Goal: Task Accomplishment & Management: Manage account settings

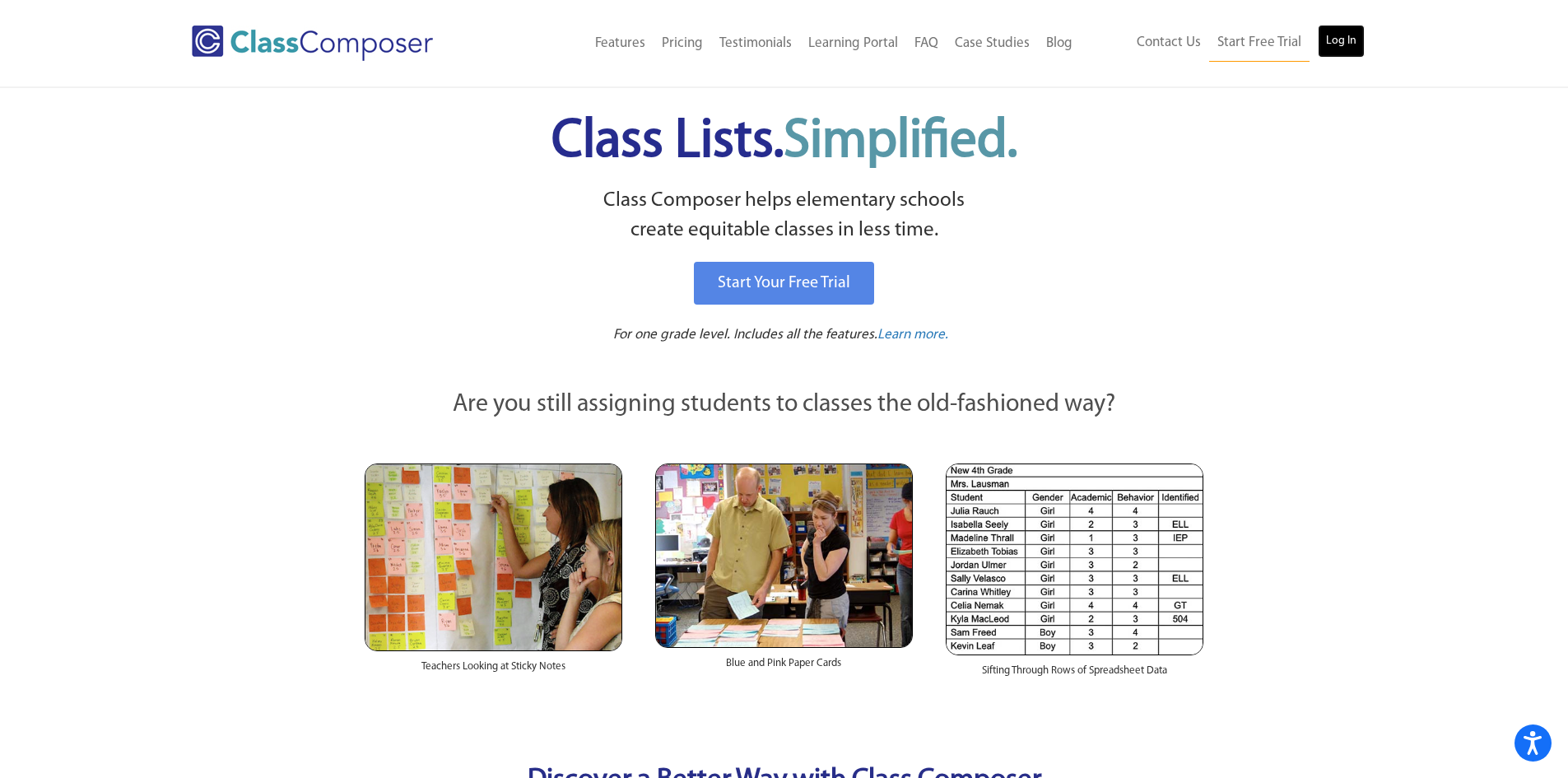
click at [1333, 37] on link "Log In" at bounding box center [1341, 41] width 47 height 33
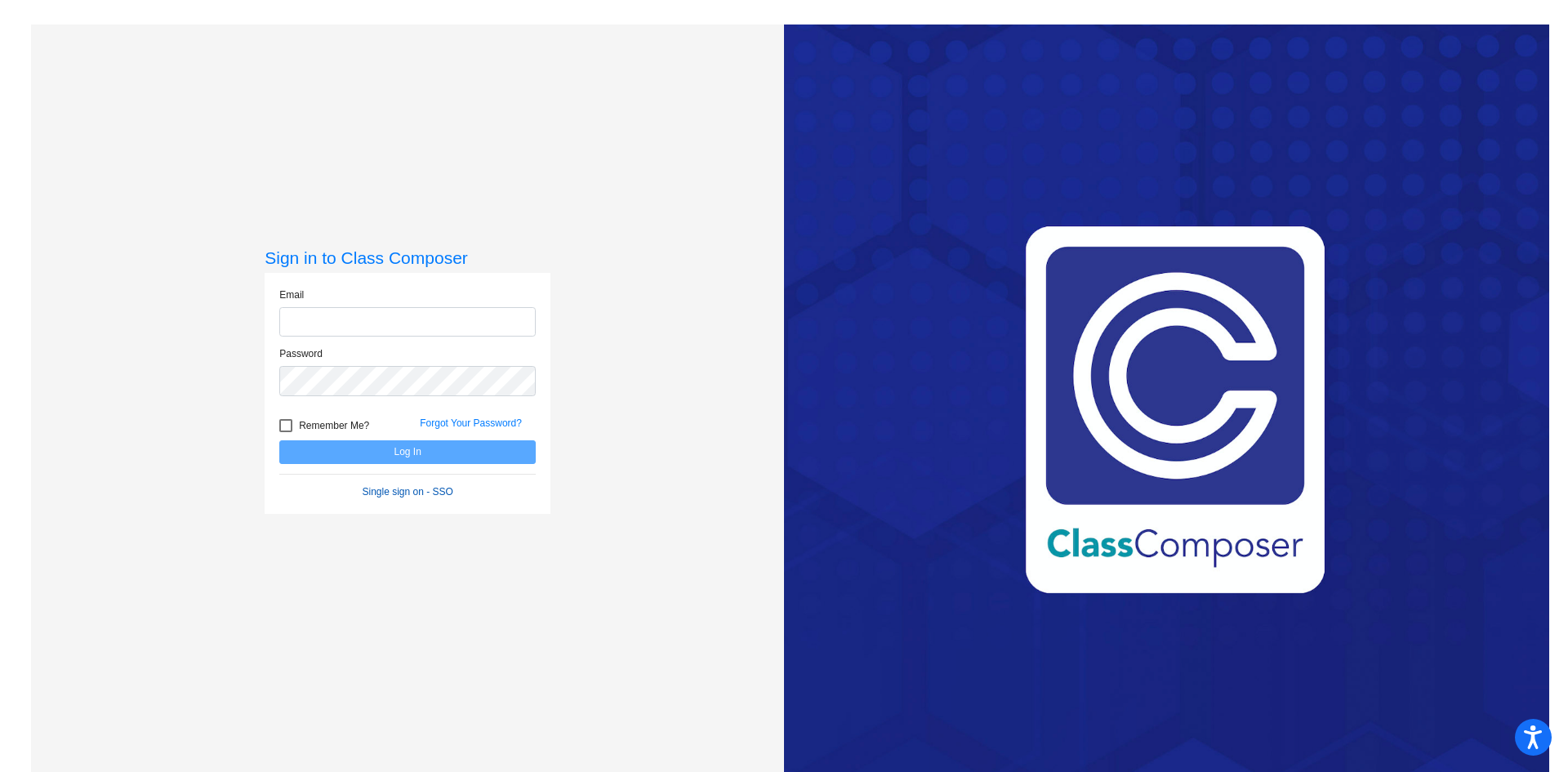
click at [395, 490] on form "Email Password Remember Me? Forgot Your Password? Log In Single sign on - SSO" at bounding box center [408, 394] width 257 height 211
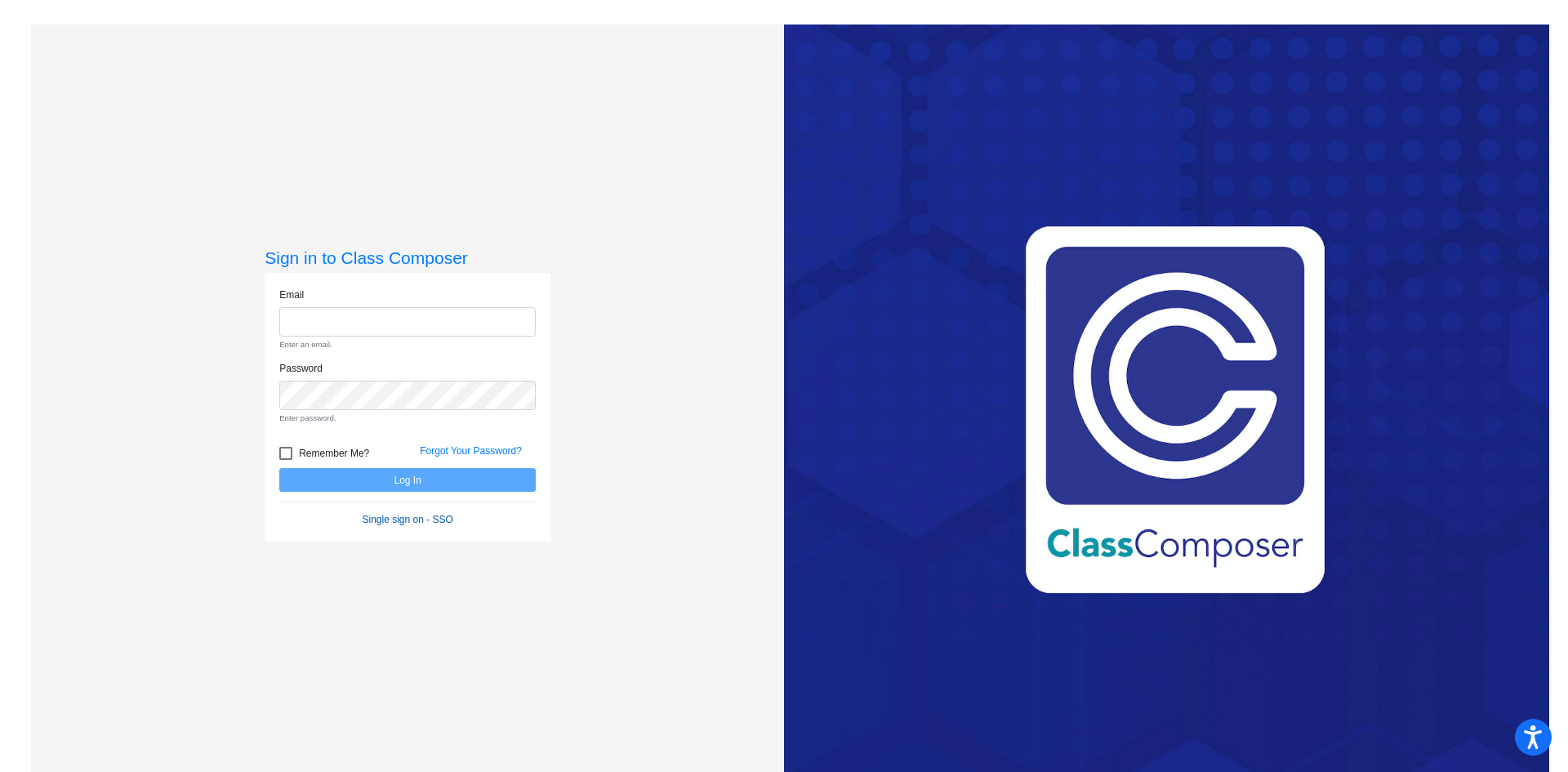
click at [414, 522] on link "Single sign on - SSO" at bounding box center [408, 520] width 91 height 11
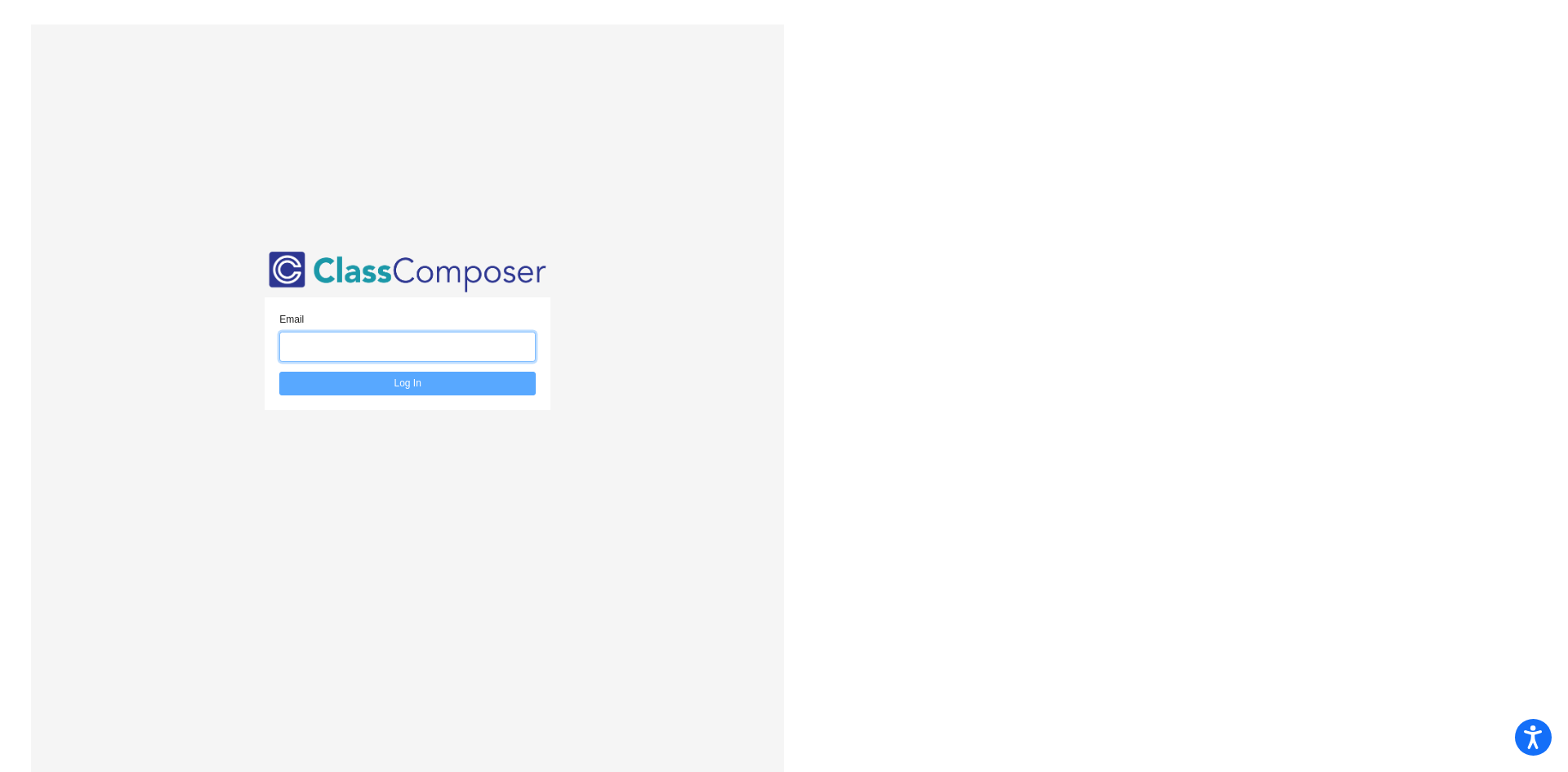
click at [399, 344] on input "email" at bounding box center [408, 347] width 257 height 30
type input "[EMAIL_ADDRESS][DOMAIN_NAME]"
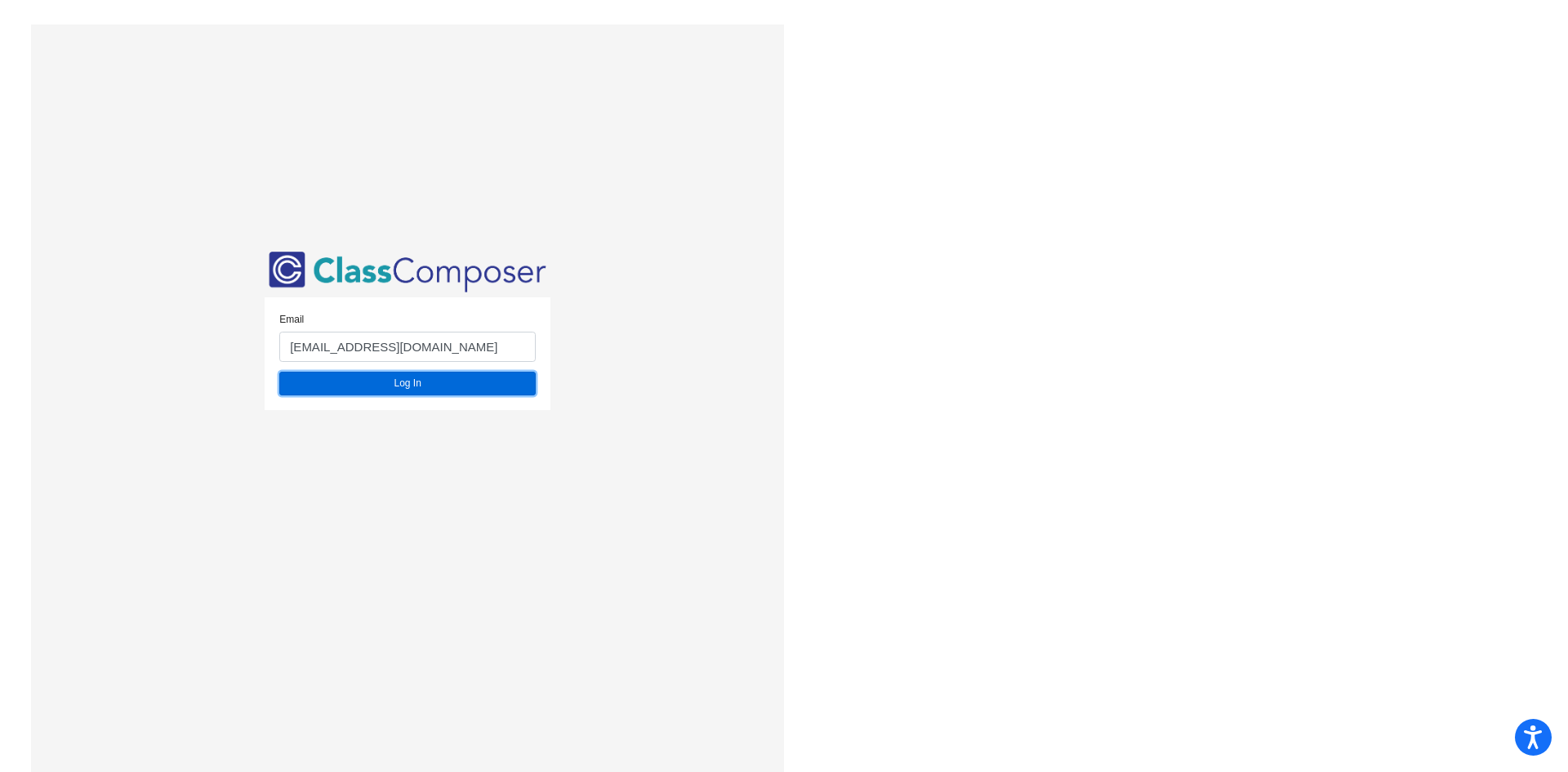
click at [414, 389] on button "Log In" at bounding box center [408, 383] width 257 height 24
click at [416, 389] on button "Log In" at bounding box center [408, 383] width 257 height 24
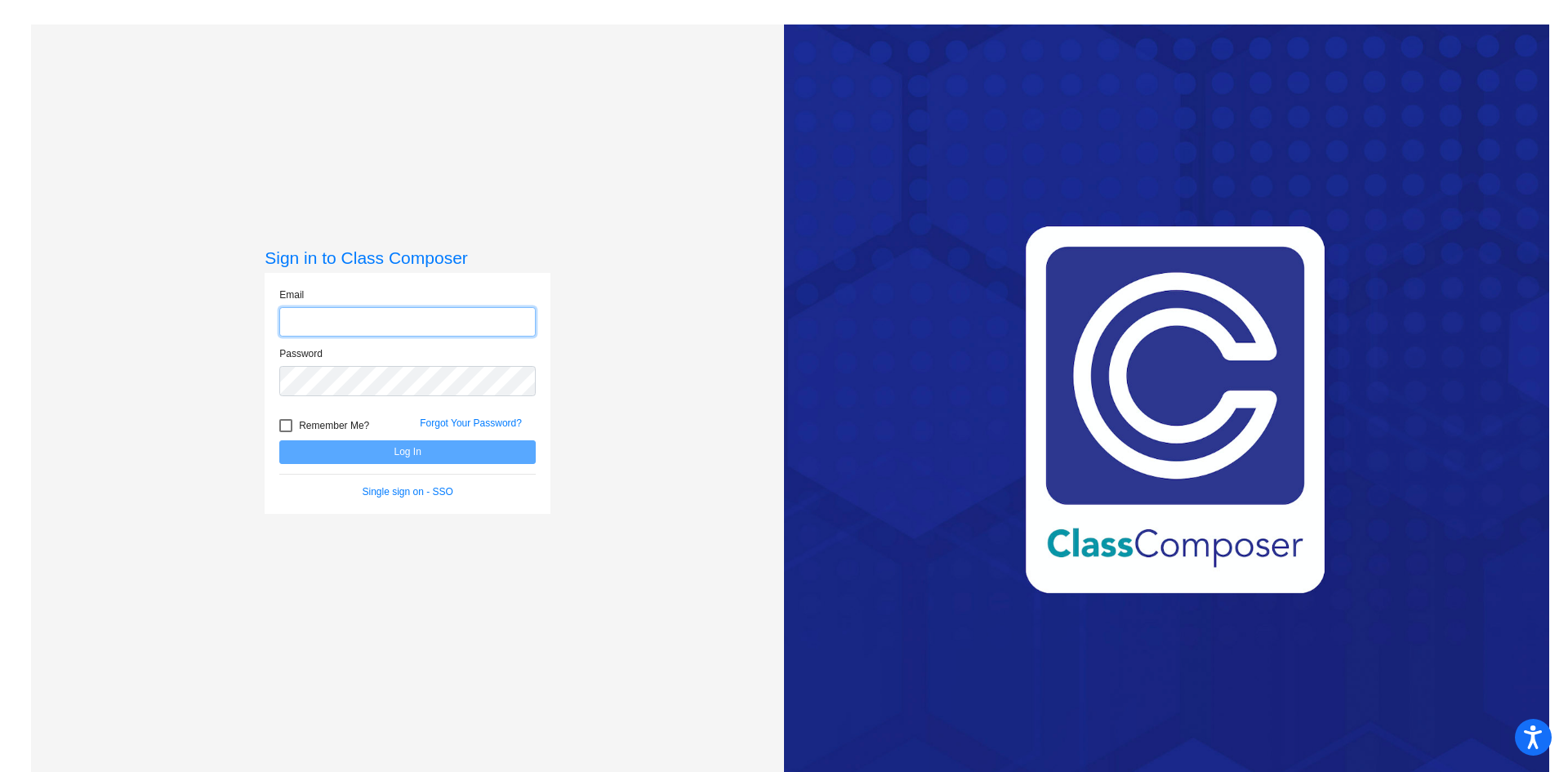
drag, startPoint x: 302, startPoint y: 318, endPoint x: 311, endPoint y: 322, distance: 9.8
click at [307, 320] on input "email" at bounding box center [408, 323] width 257 height 30
type input "[EMAIL_ADDRESS][DOMAIN_NAME]"
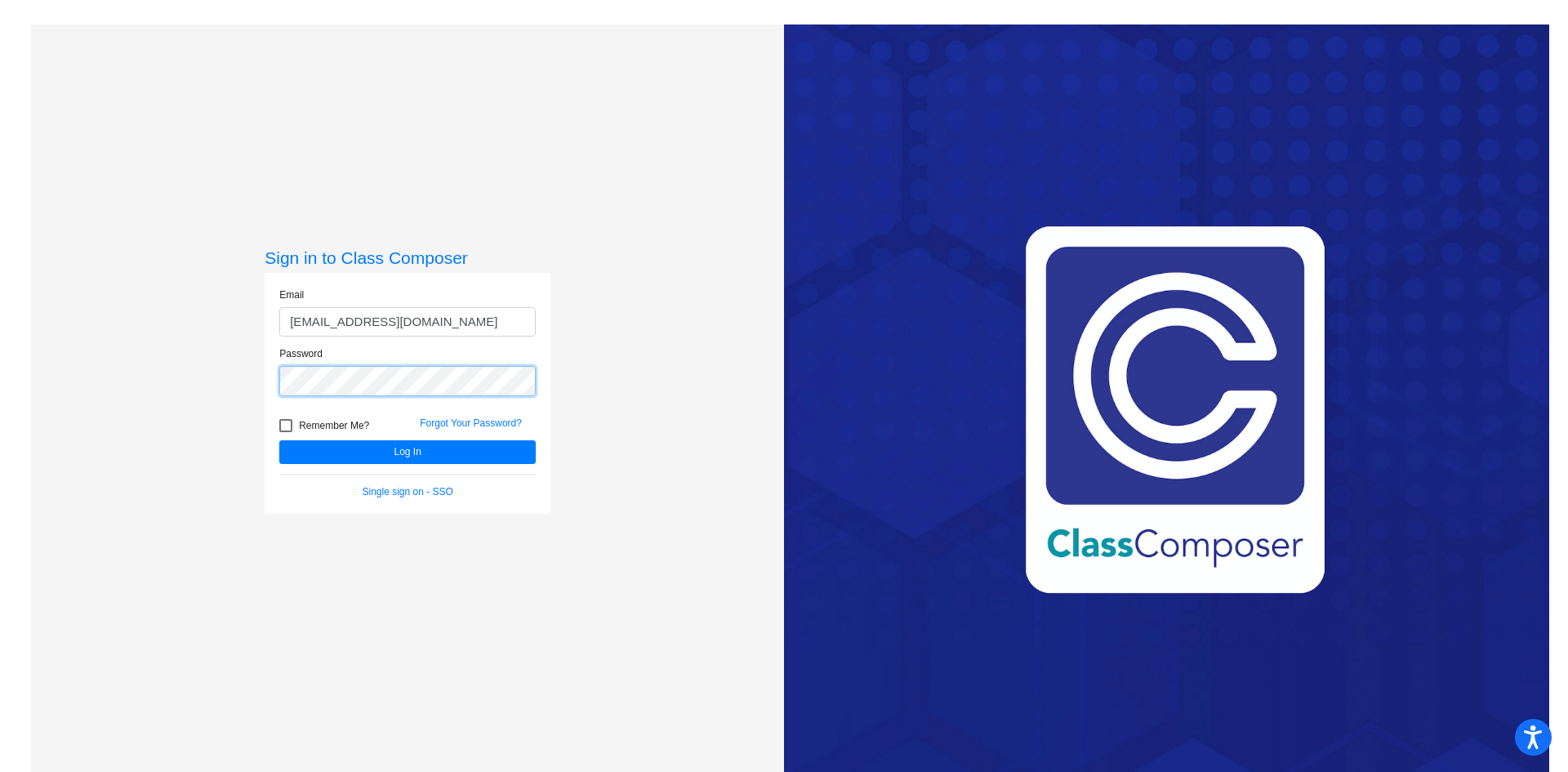
click at [279, 441] on button "Log In" at bounding box center [408, 452] width 257 height 24
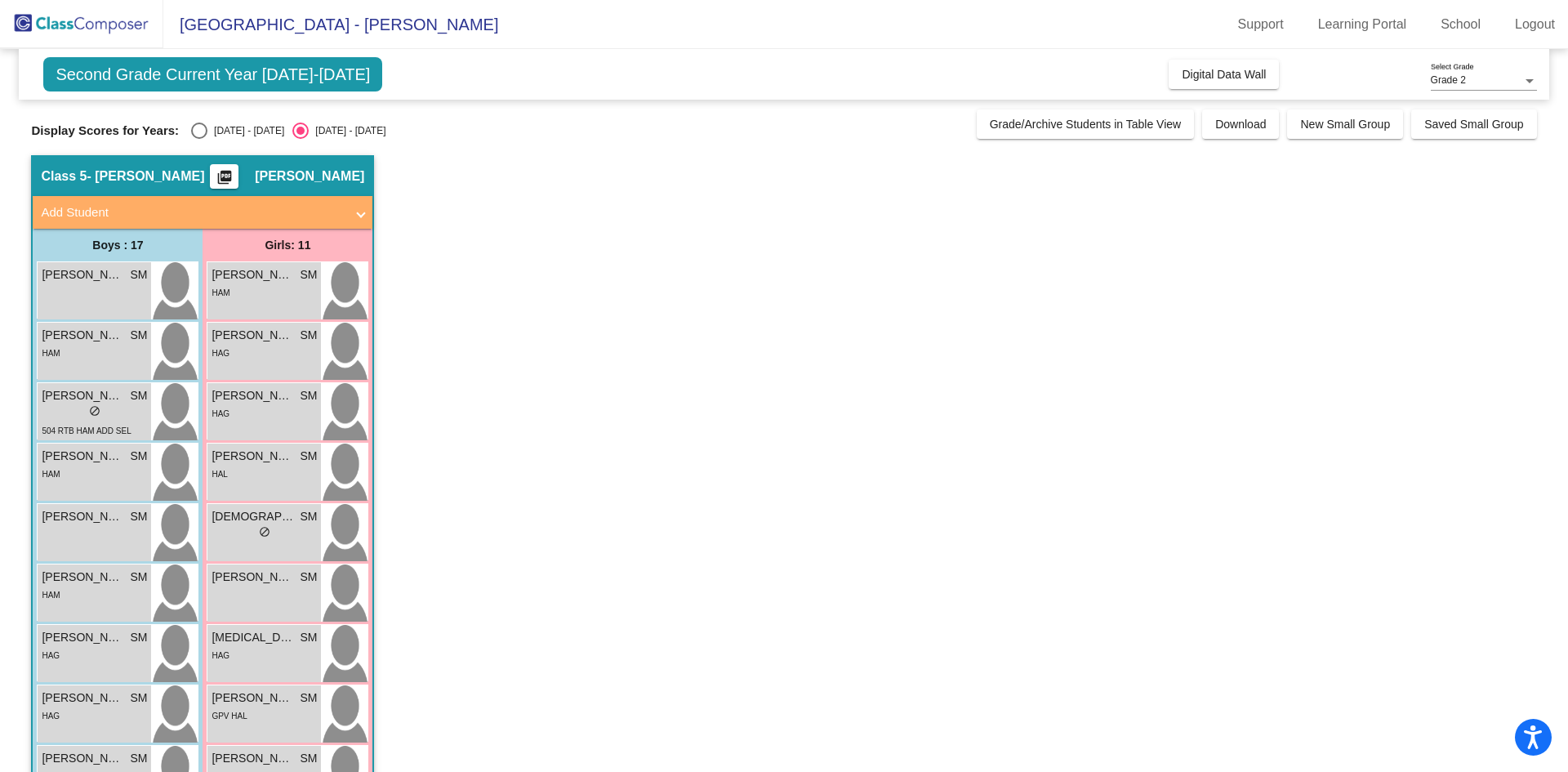
scroll to position [327, 0]
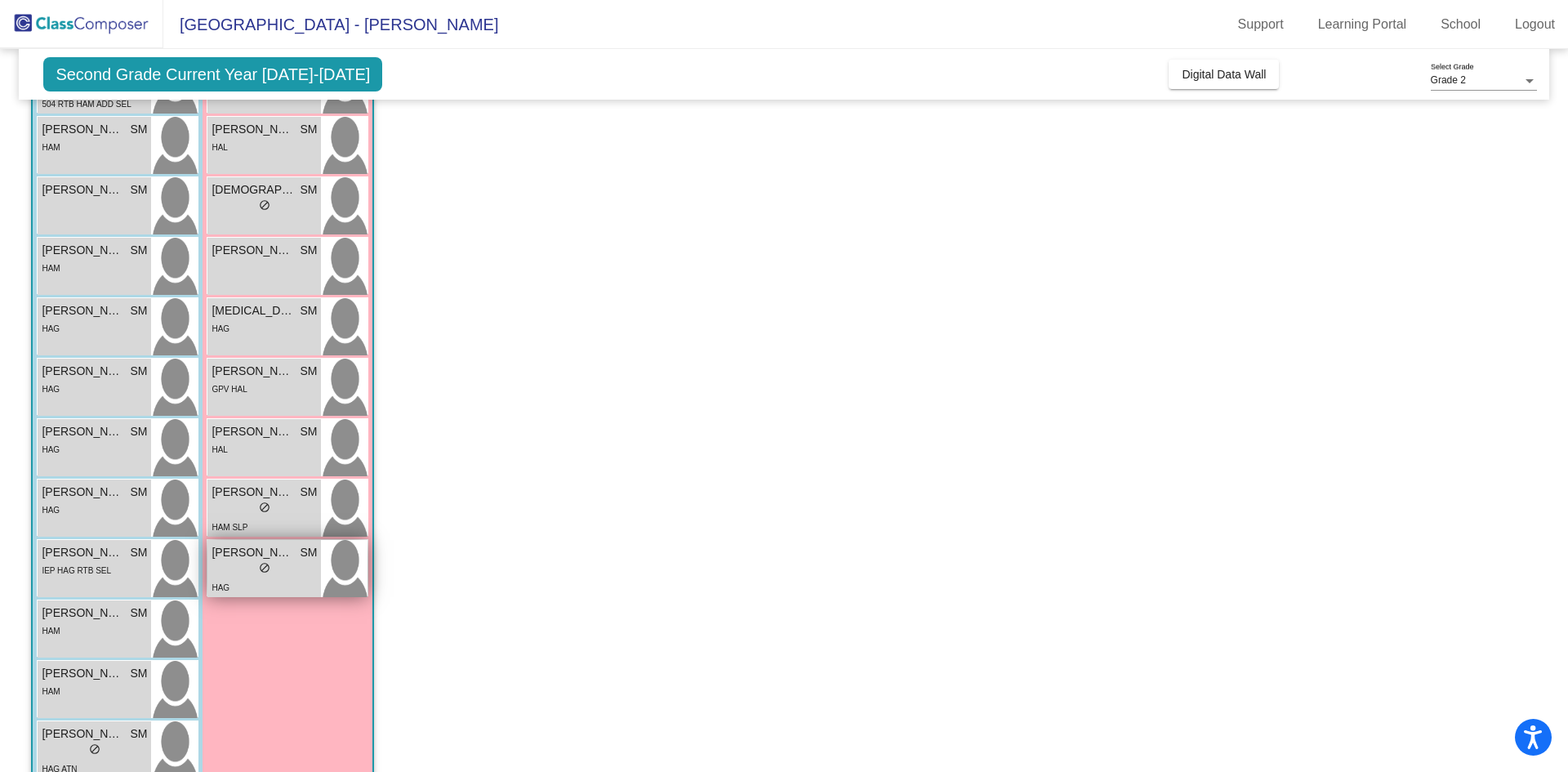
click at [264, 582] on div "HAG" at bounding box center [264, 587] width 106 height 17
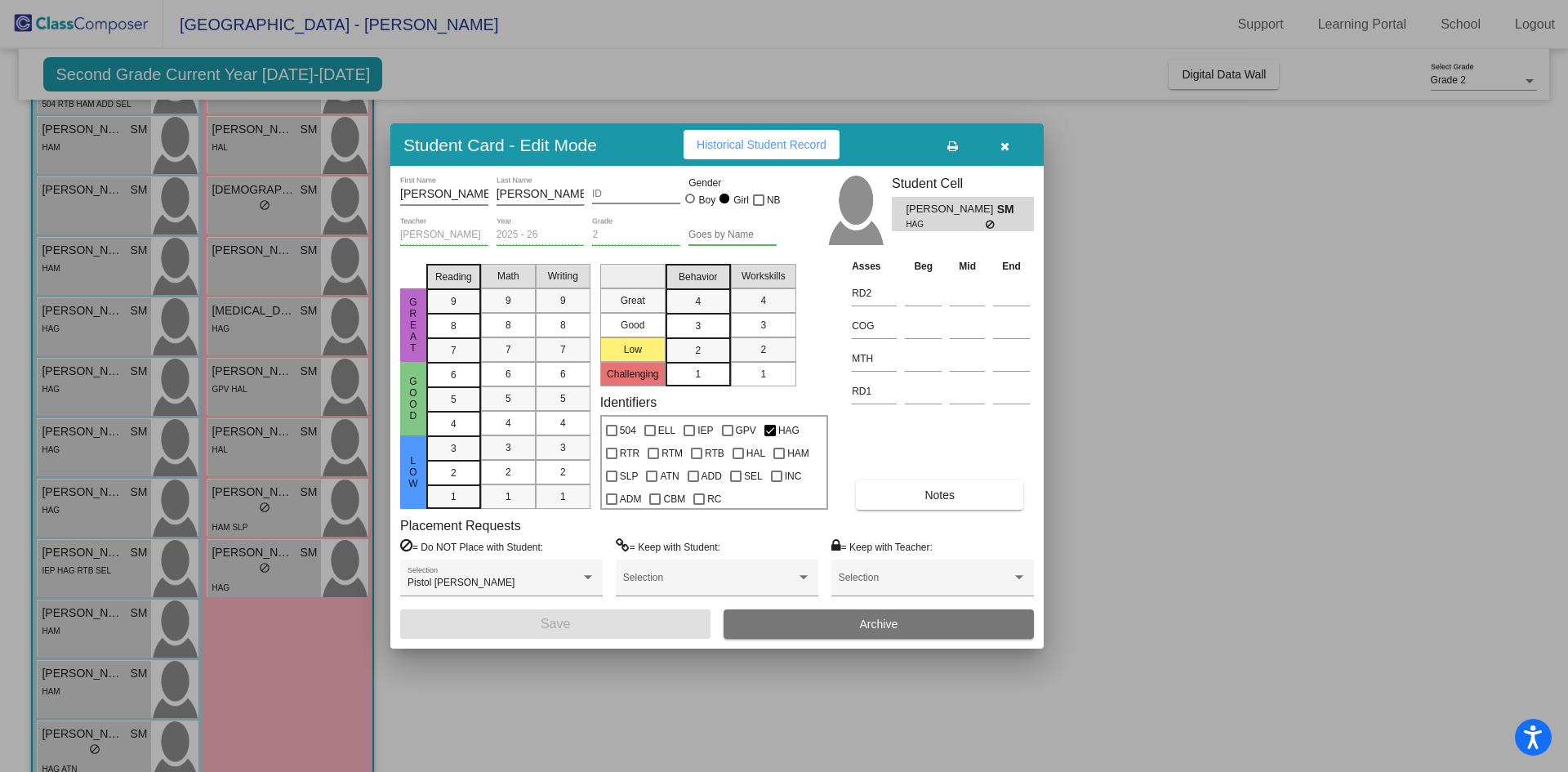
click at [499, 656] on div at bounding box center [784, 386] width 1568 height 772
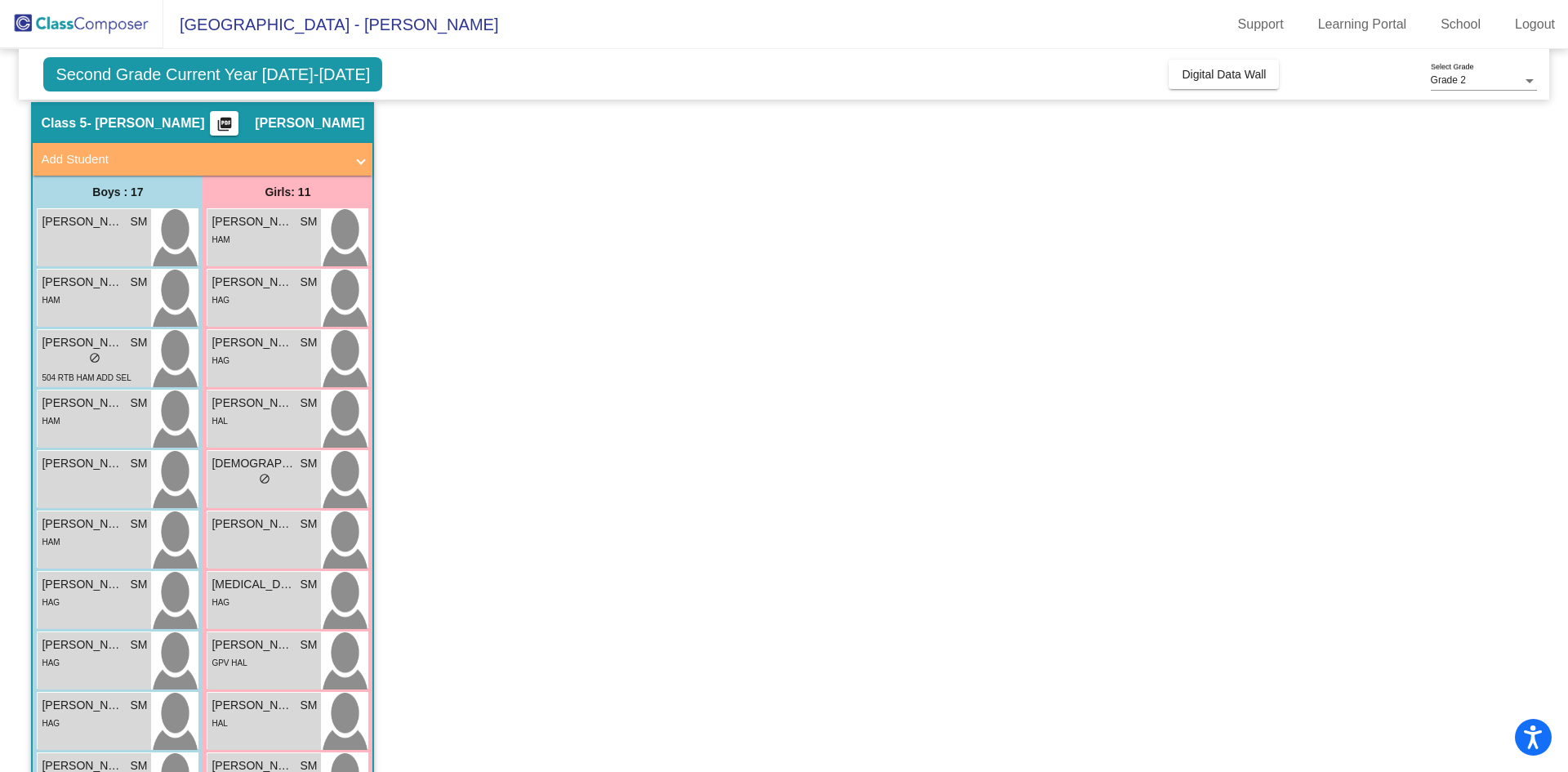
scroll to position [135, 0]
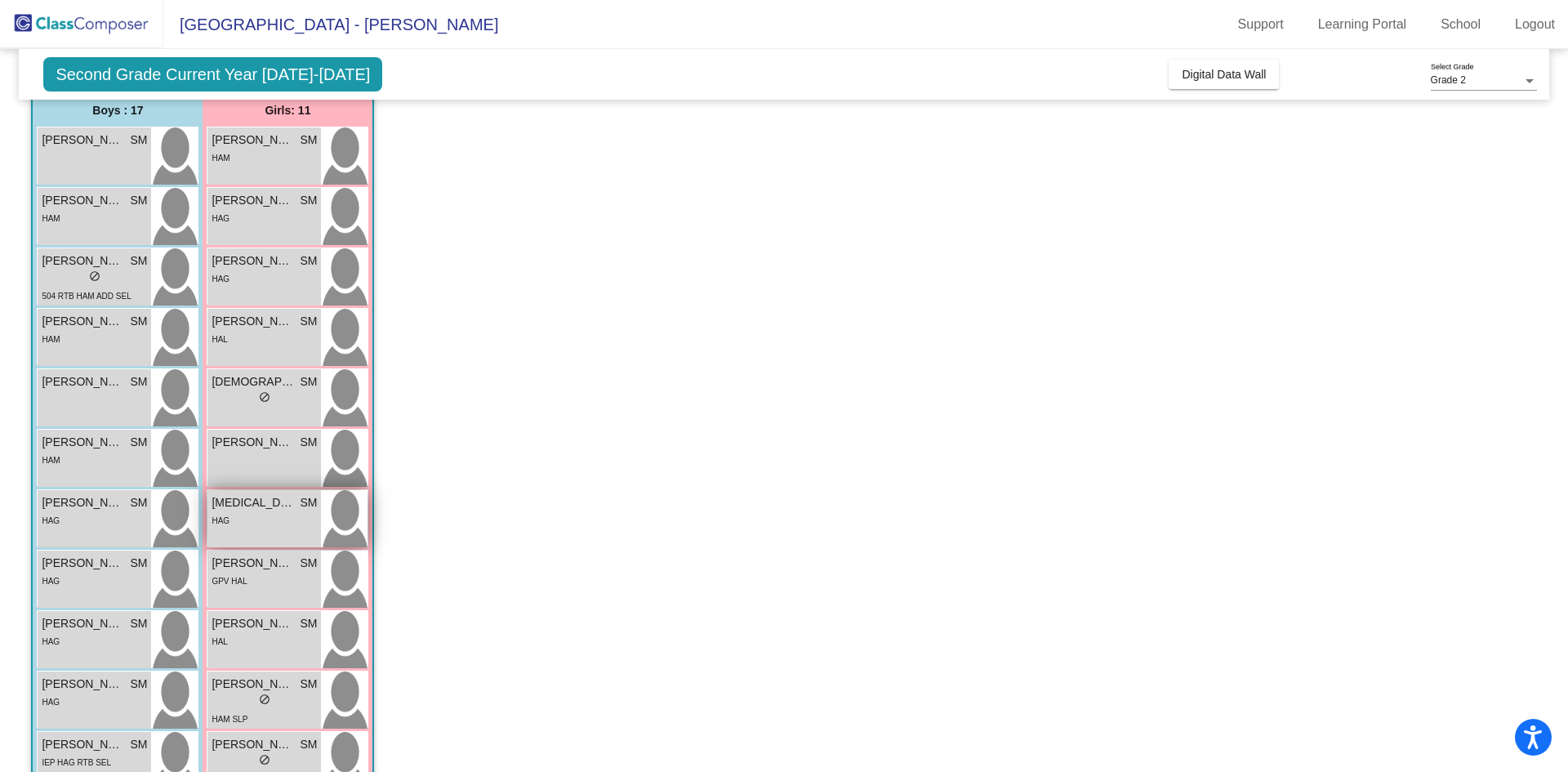
click at [283, 528] on div "HAG" at bounding box center [264, 520] width 106 height 17
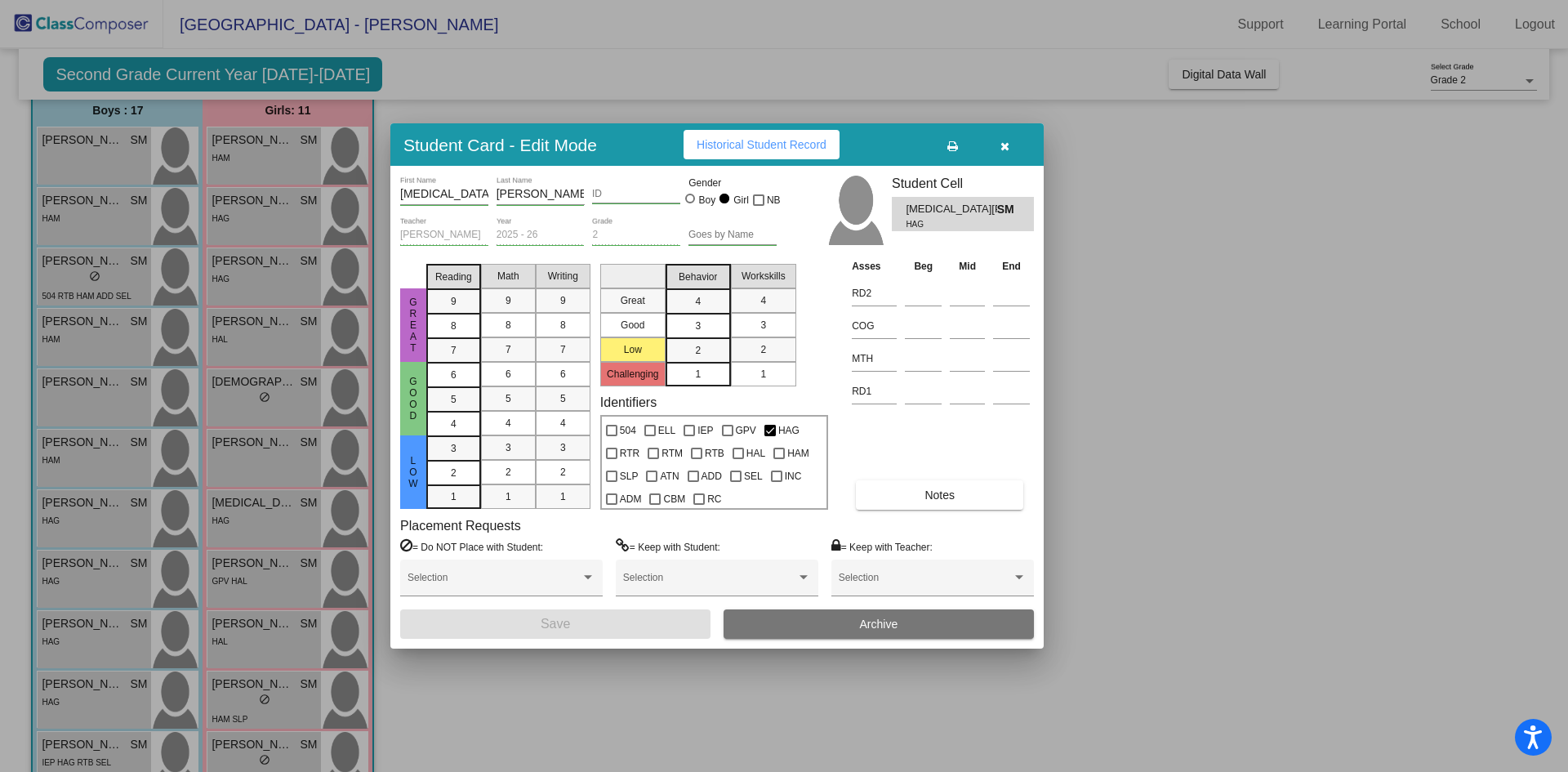
drag, startPoint x: 706, startPoint y: 700, endPoint x: 516, endPoint y: 539, distance: 249.0
click at [703, 700] on div at bounding box center [784, 386] width 1568 height 772
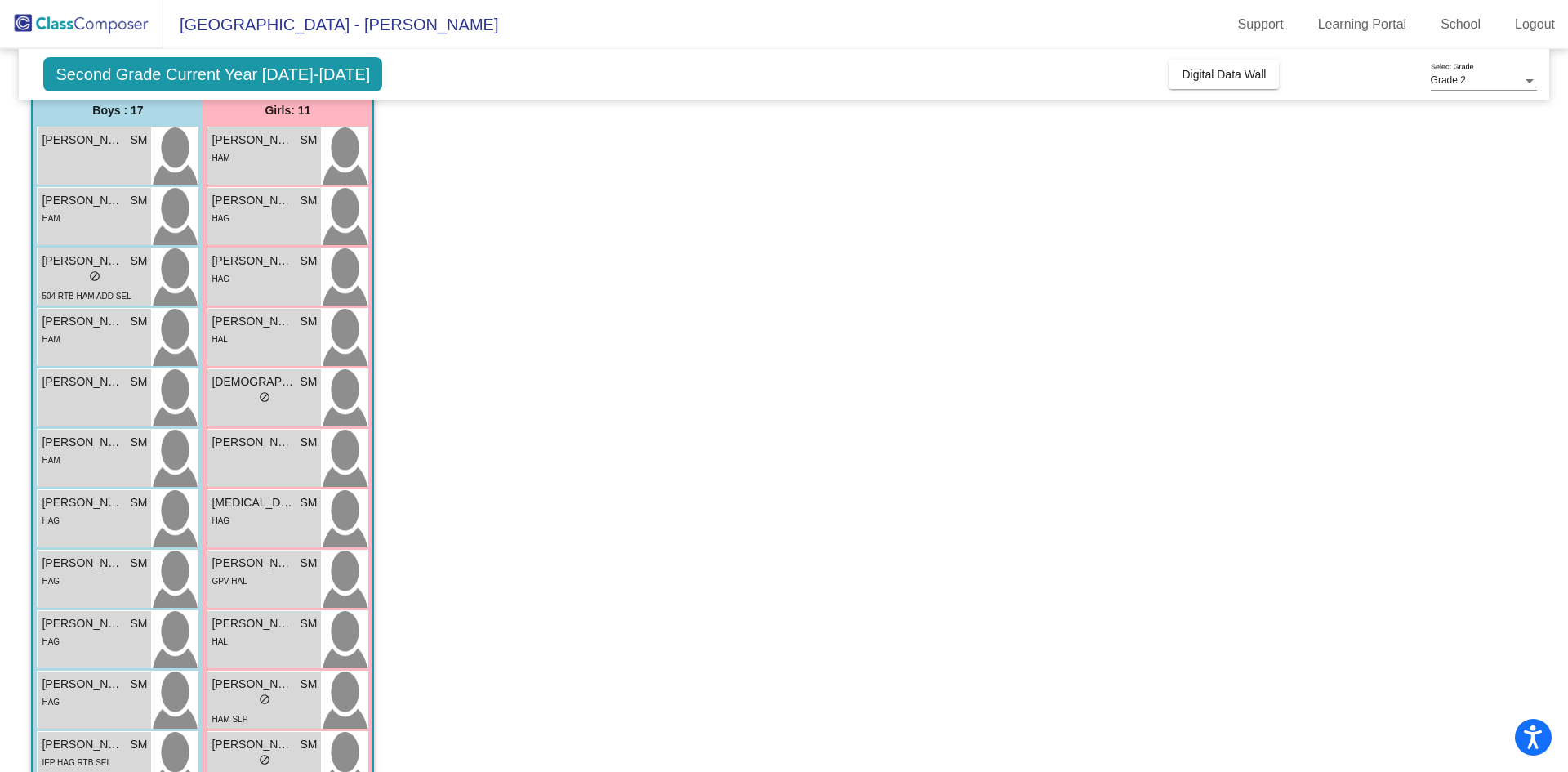
scroll to position [0, 0]
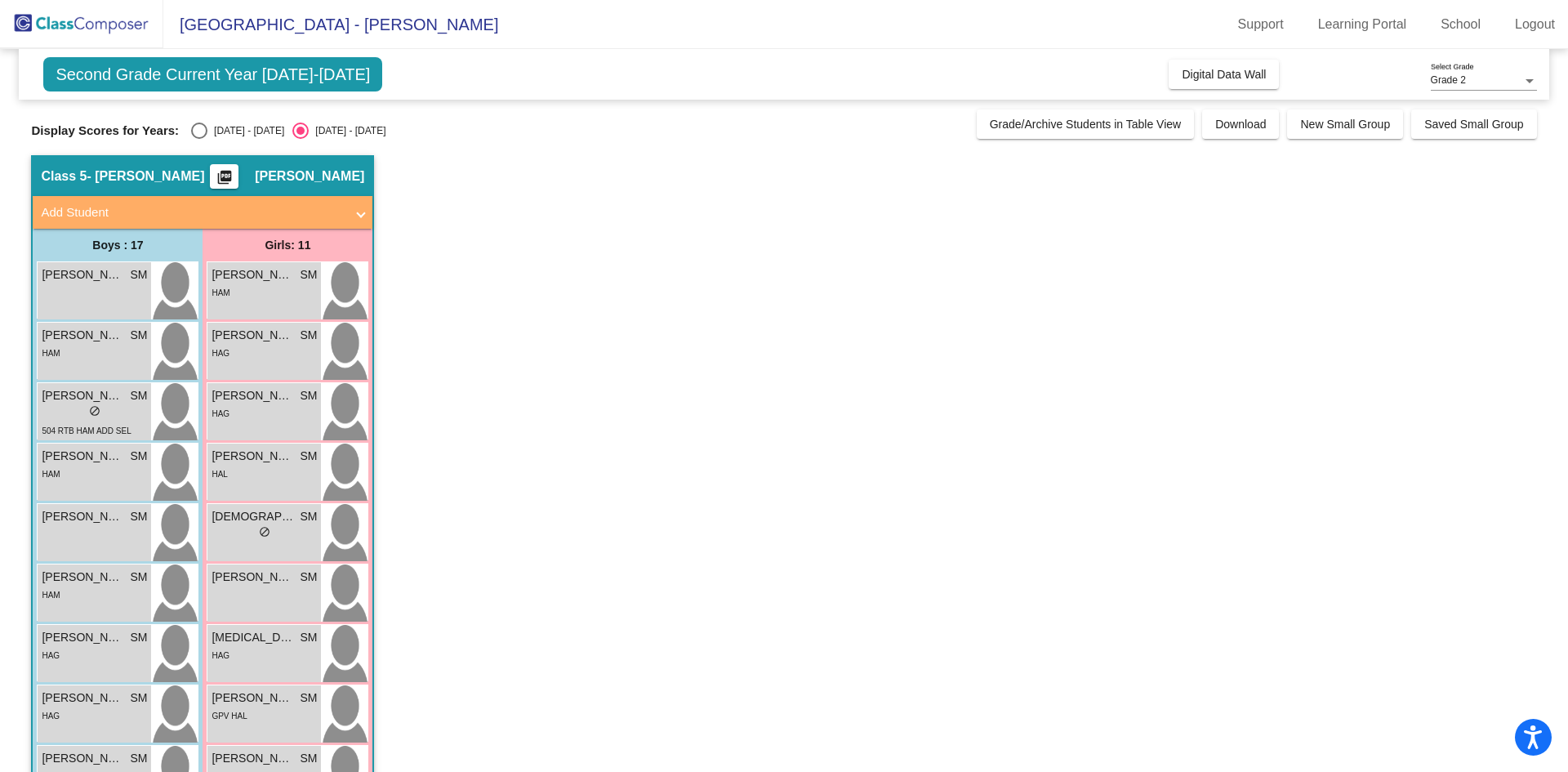
click at [194, 133] on div "Select an option" at bounding box center [199, 130] width 16 height 16
click at [198, 139] on input "[DATE] - [DATE]" at bounding box center [198, 139] width 1 height 1
radio input "true"
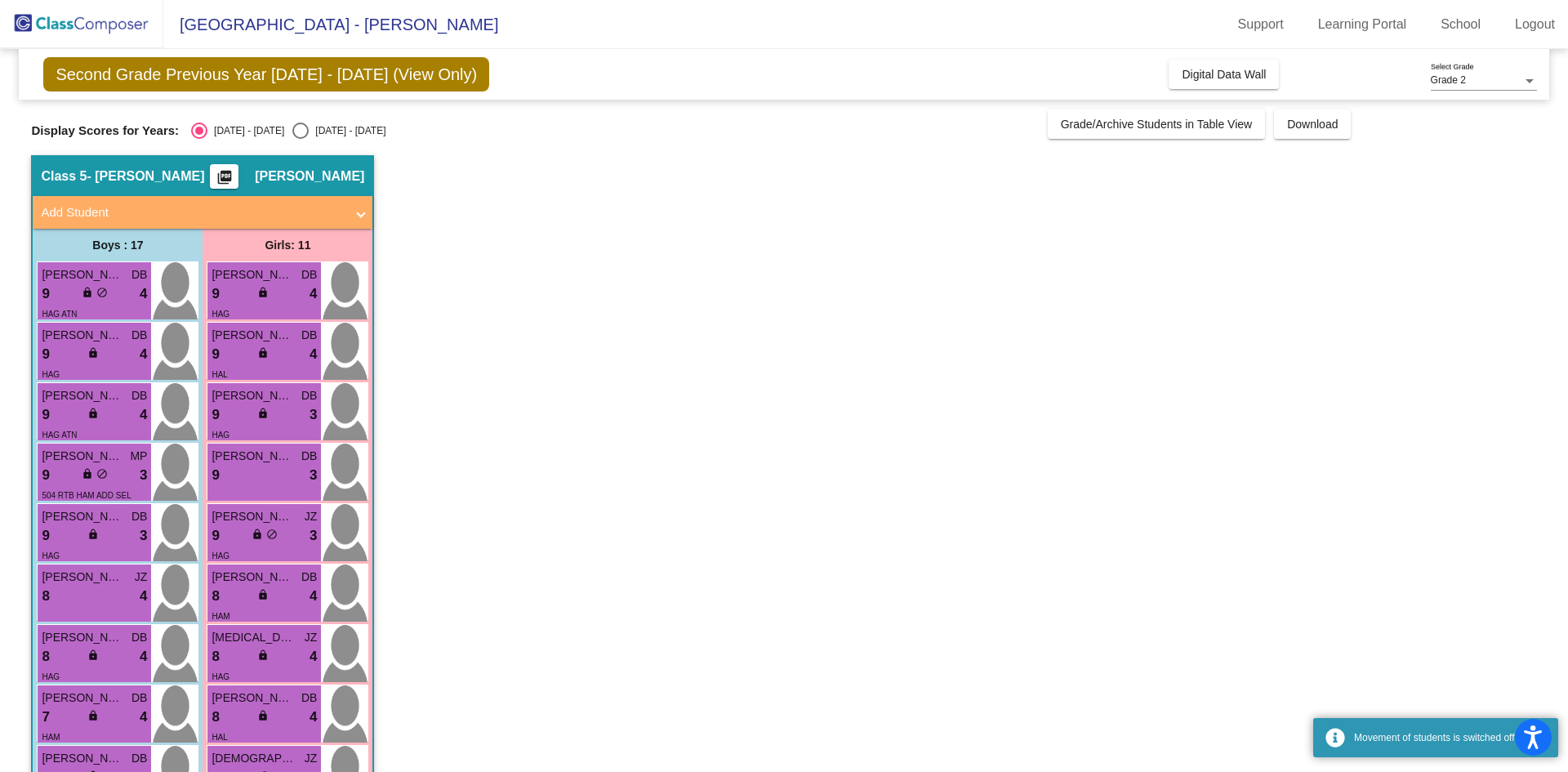
click at [615, 362] on app-classroom "Class 5 - [PERSON_NAME] picture_as_pdf [PERSON_NAME] Add Student First Name Las…" at bounding box center [784, 734] width 1506 height 1160
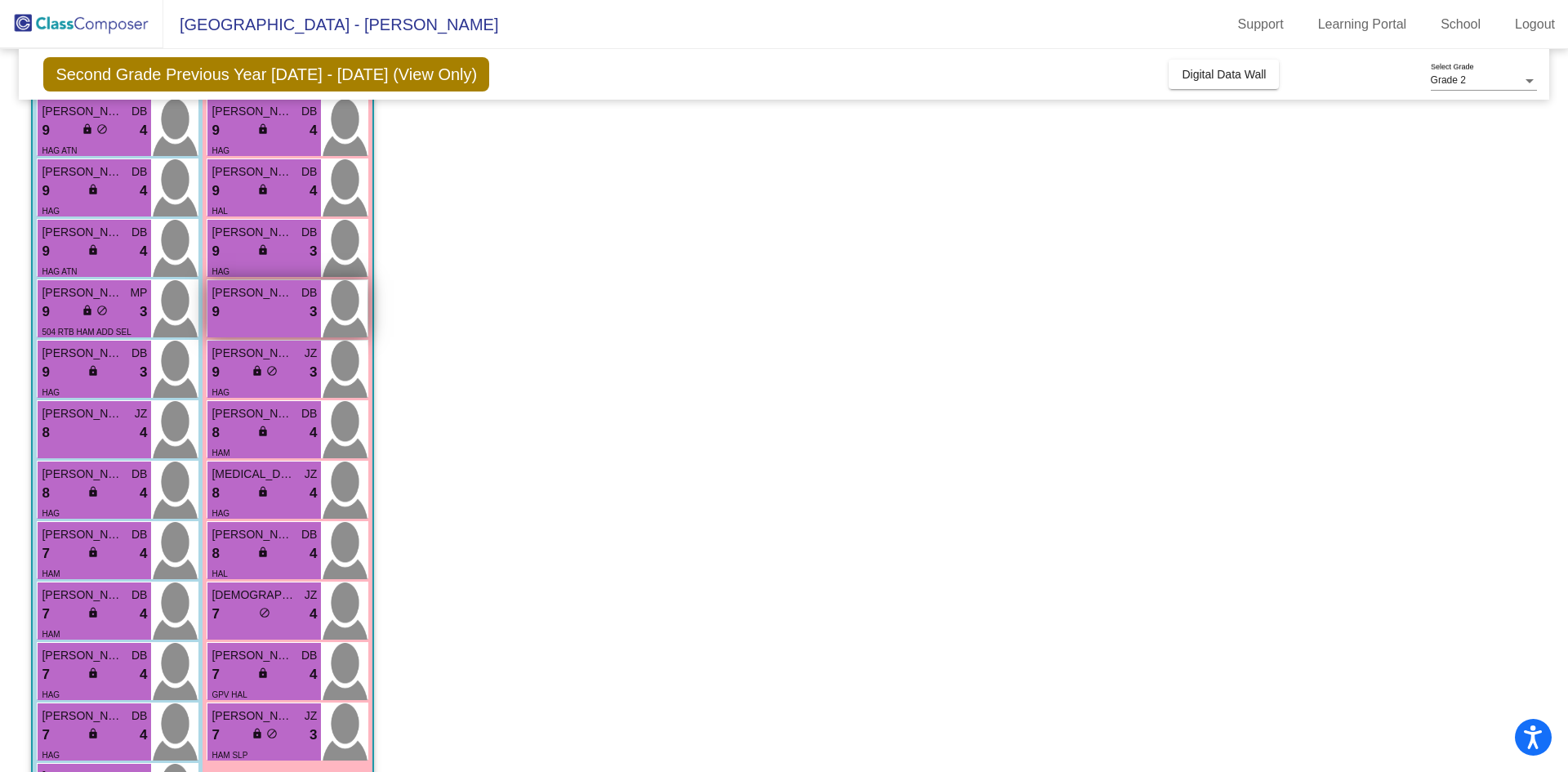
click at [249, 302] on div "9 lock do_not_disturb_alt 3" at bounding box center [264, 311] width 106 height 22
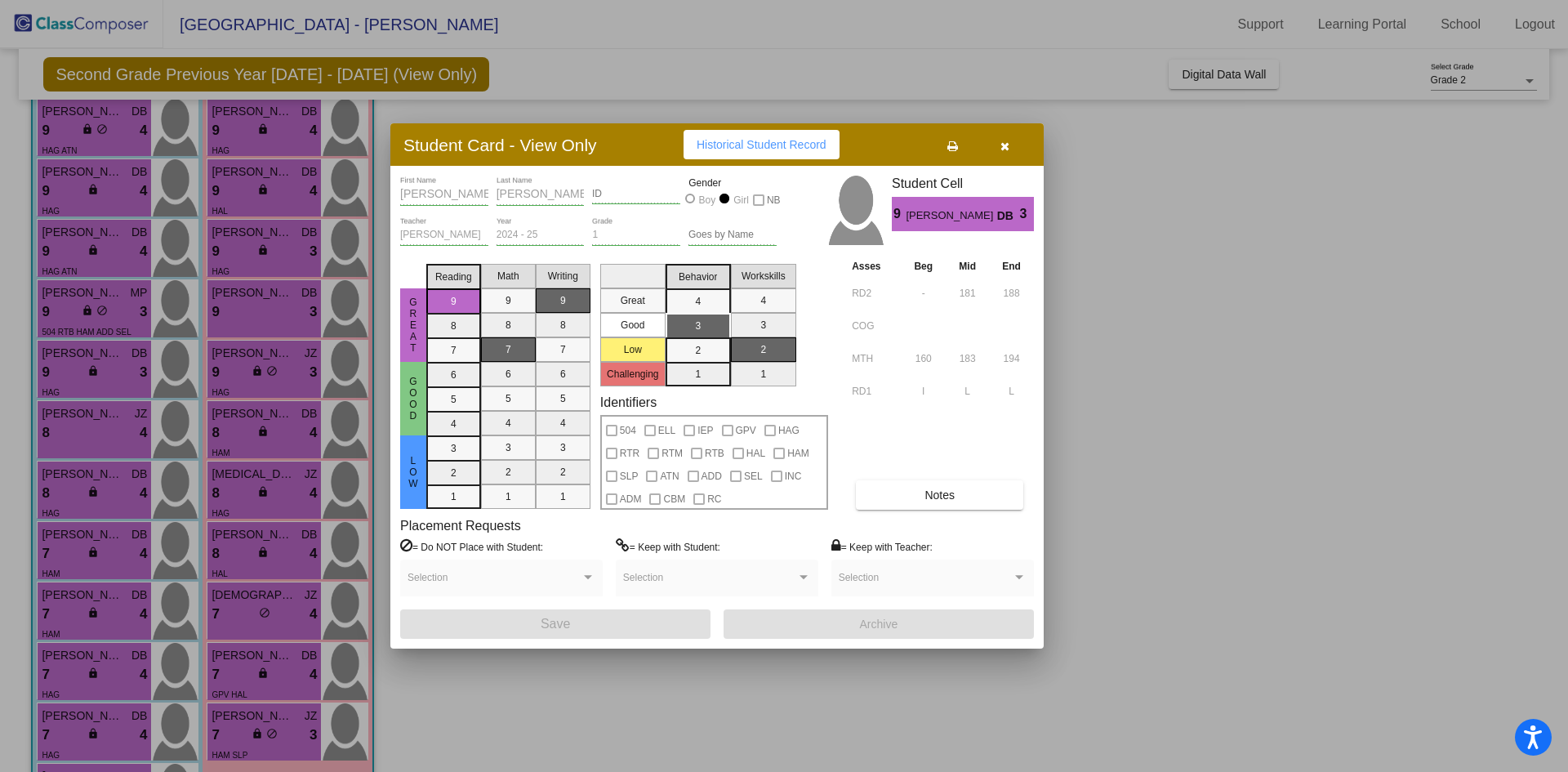
drag, startPoint x: 743, startPoint y: 691, endPoint x: 688, endPoint y: 673, distance: 57.9
click at [730, 691] on div at bounding box center [784, 386] width 1568 height 772
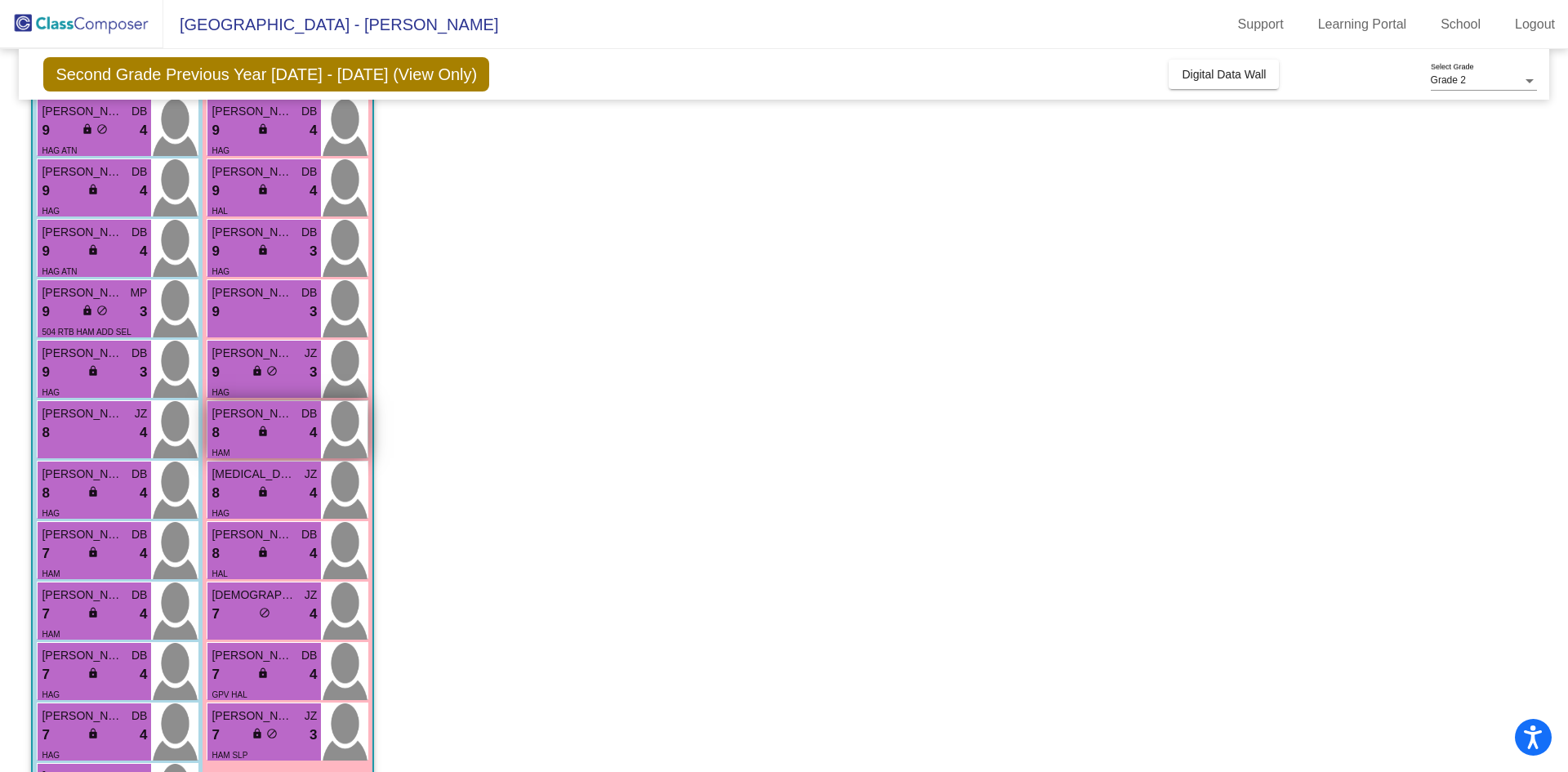
click at [234, 422] on span "[PERSON_NAME]" at bounding box center [252, 413] width 82 height 17
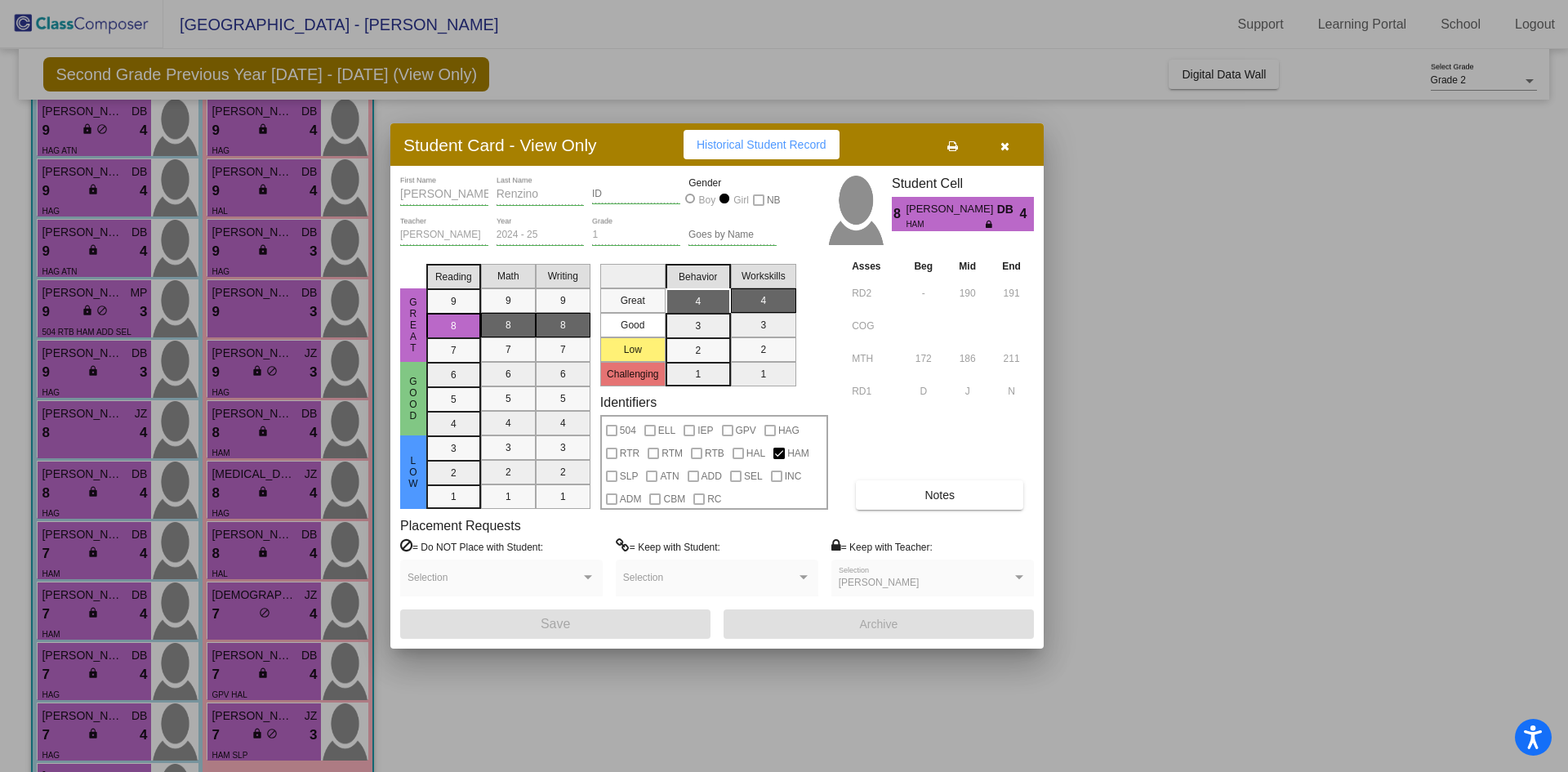
click at [714, 684] on div at bounding box center [784, 386] width 1568 height 772
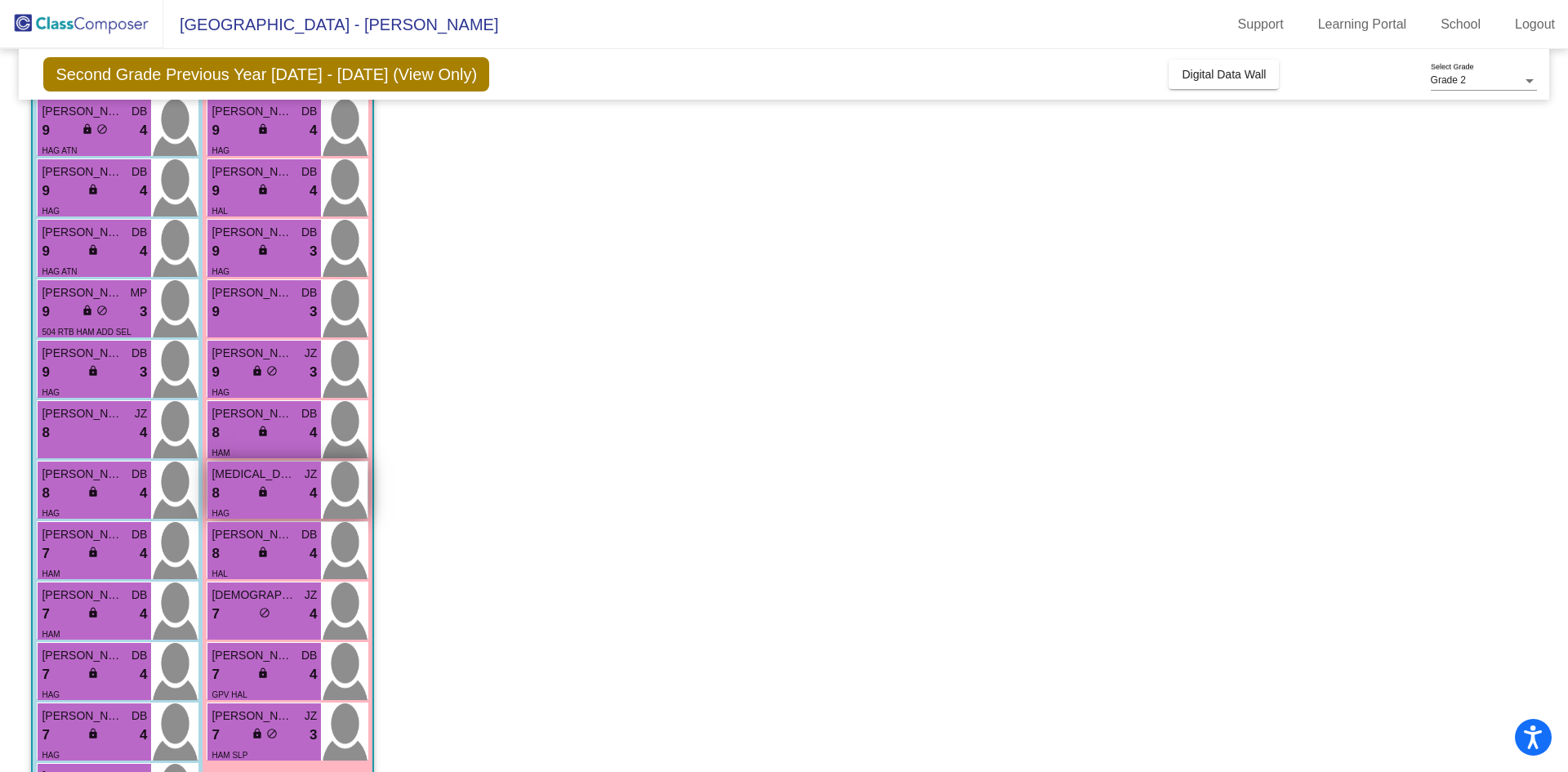
click at [233, 494] on div "8 lock do_not_disturb_alt 4" at bounding box center [264, 494] width 106 height 22
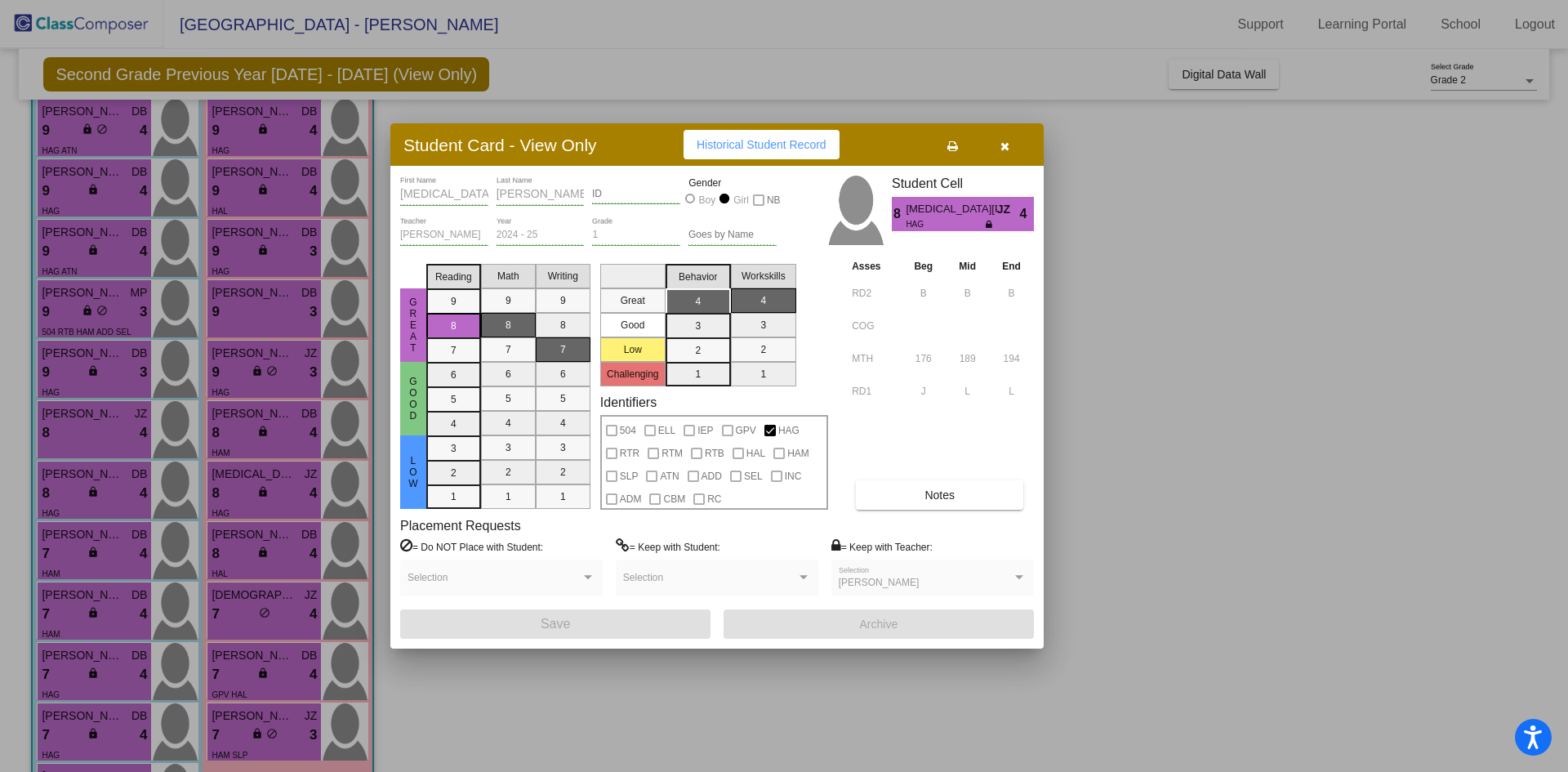
click at [607, 670] on div at bounding box center [784, 386] width 1568 height 772
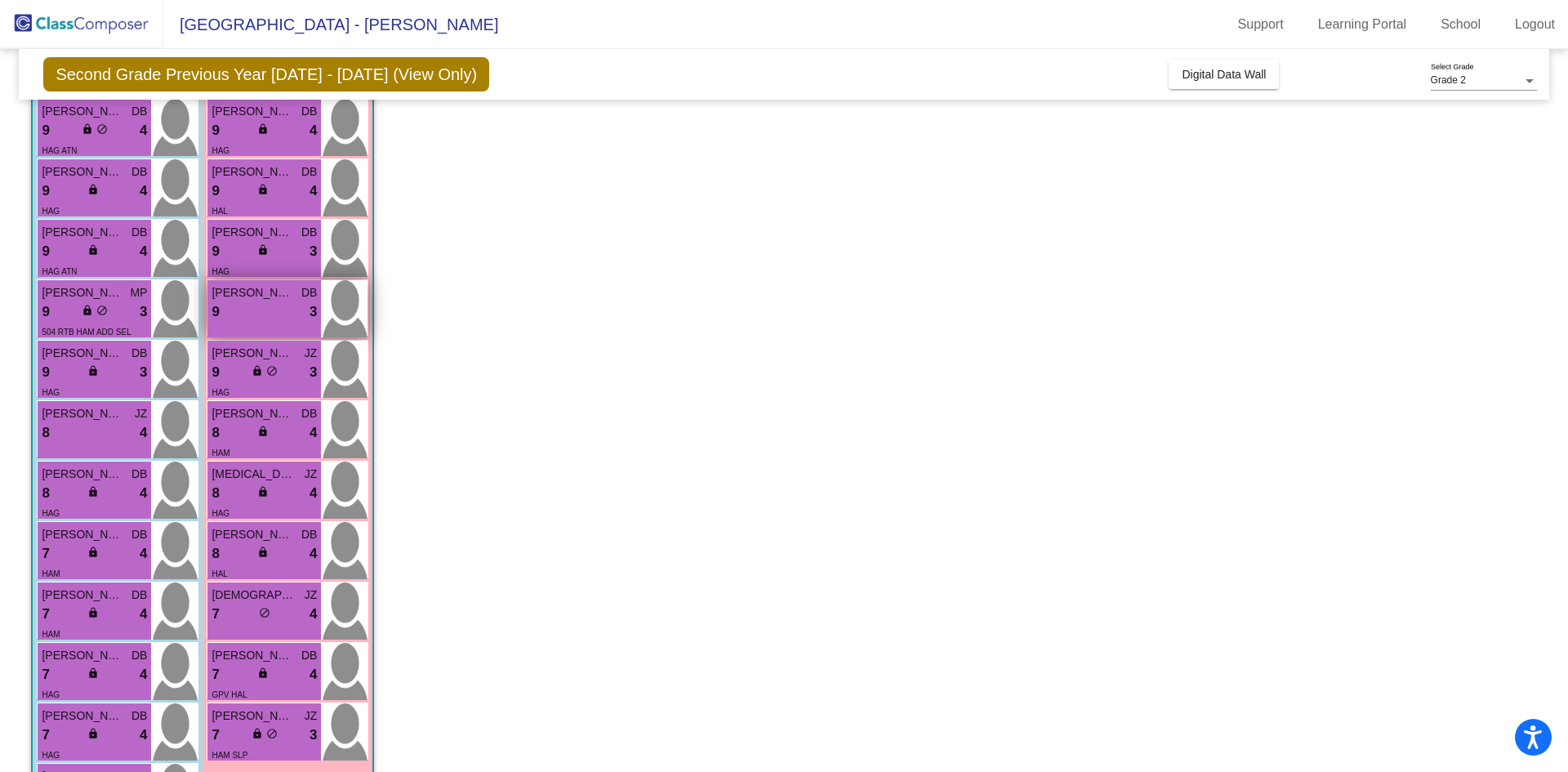
click at [263, 313] on div "9 lock do_not_disturb_alt 3" at bounding box center [264, 311] width 106 height 22
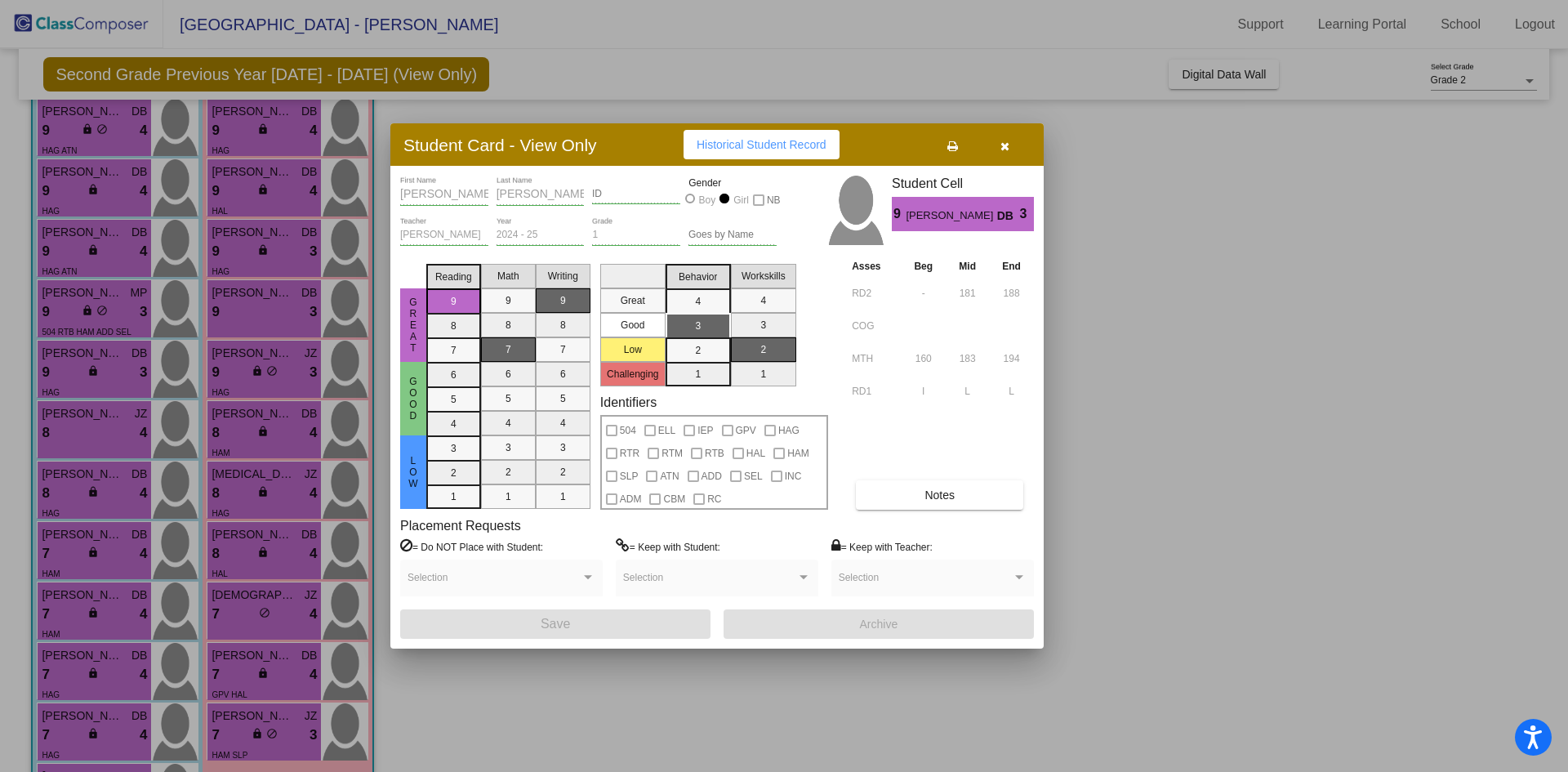
drag, startPoint x: 609, startPoint y: 667, endPoint x: 492, endPoint y: 537, distance: 174.9
click at [608, 669] on div at bounding box center [784, 386] width 1568 height 772
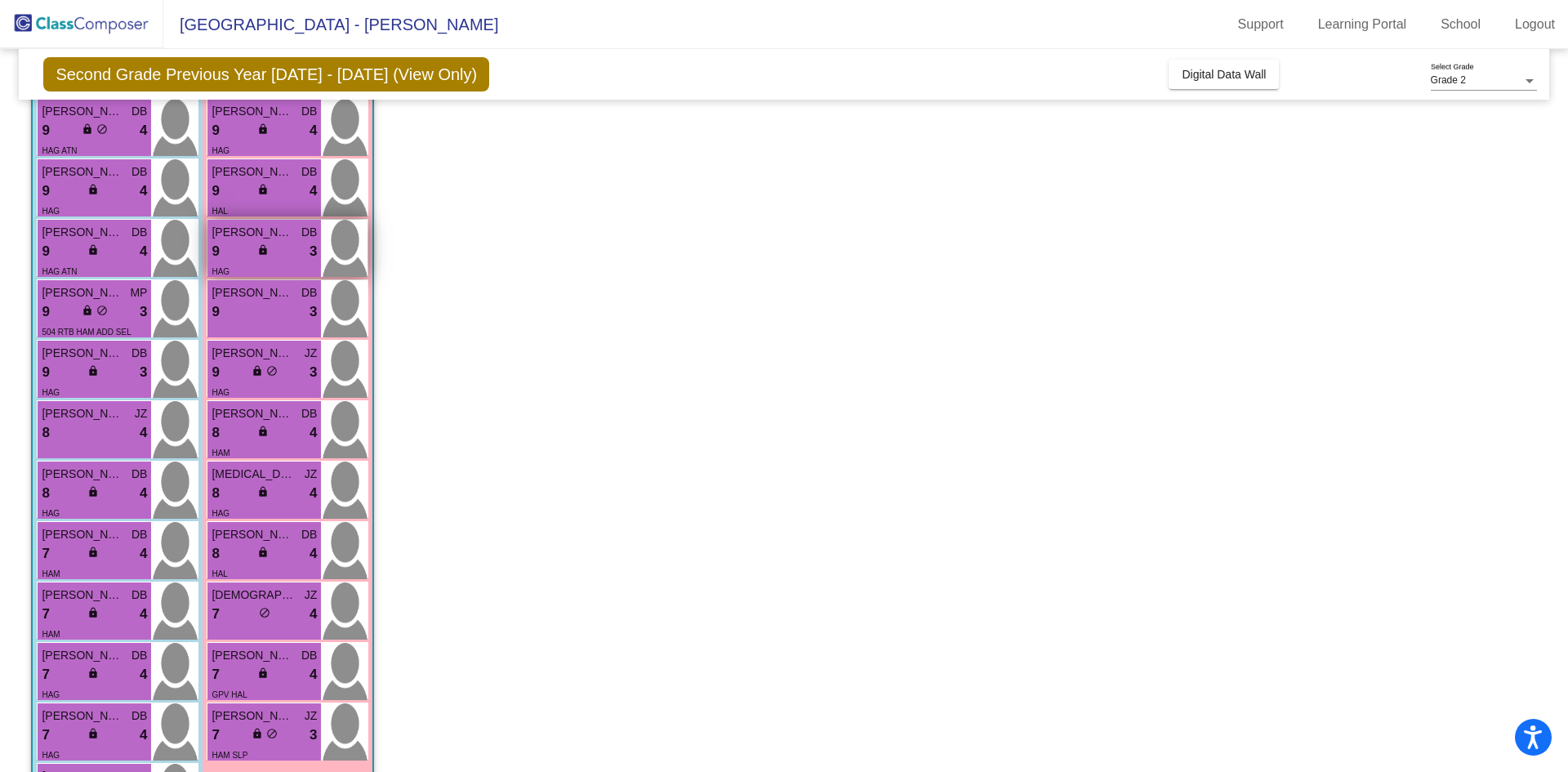
click at [246, 234] on span "[PERSON_NAME]" at bounding box center [252, 232] width 82 height 17
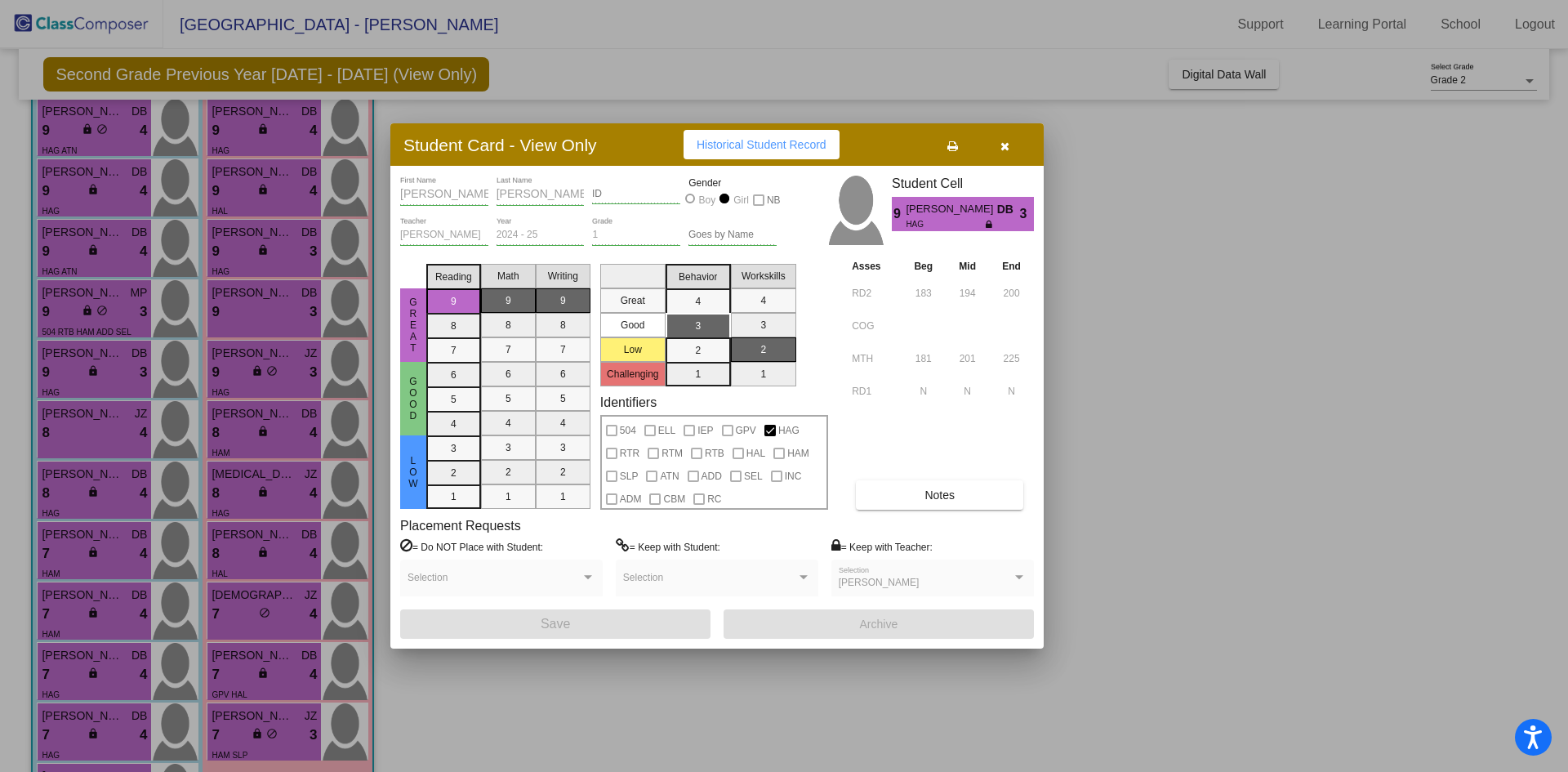
click at [563, 674] on div at bounding box center [784, 386] width 1568 height 772
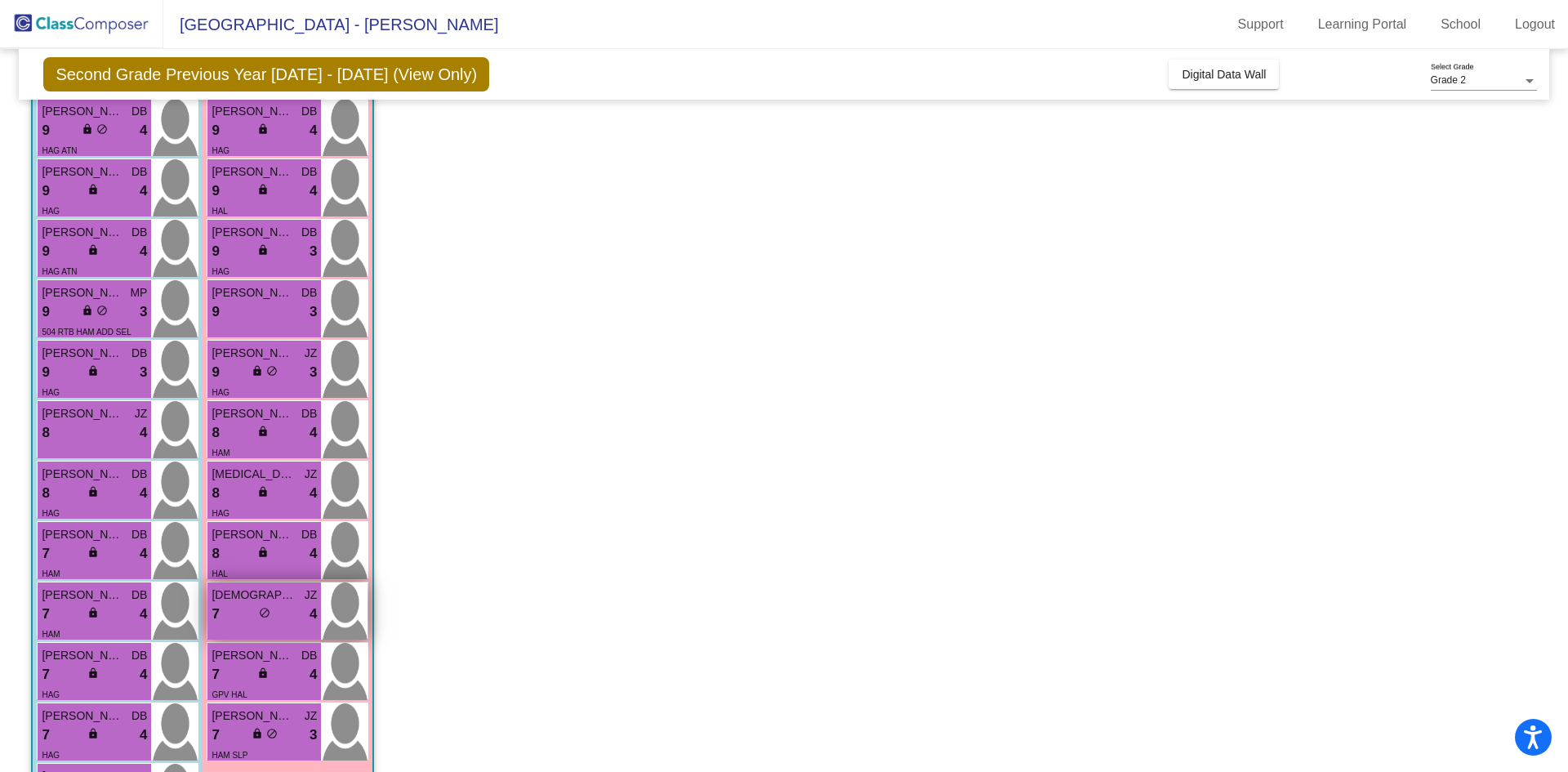
scroll to position [327, 0]
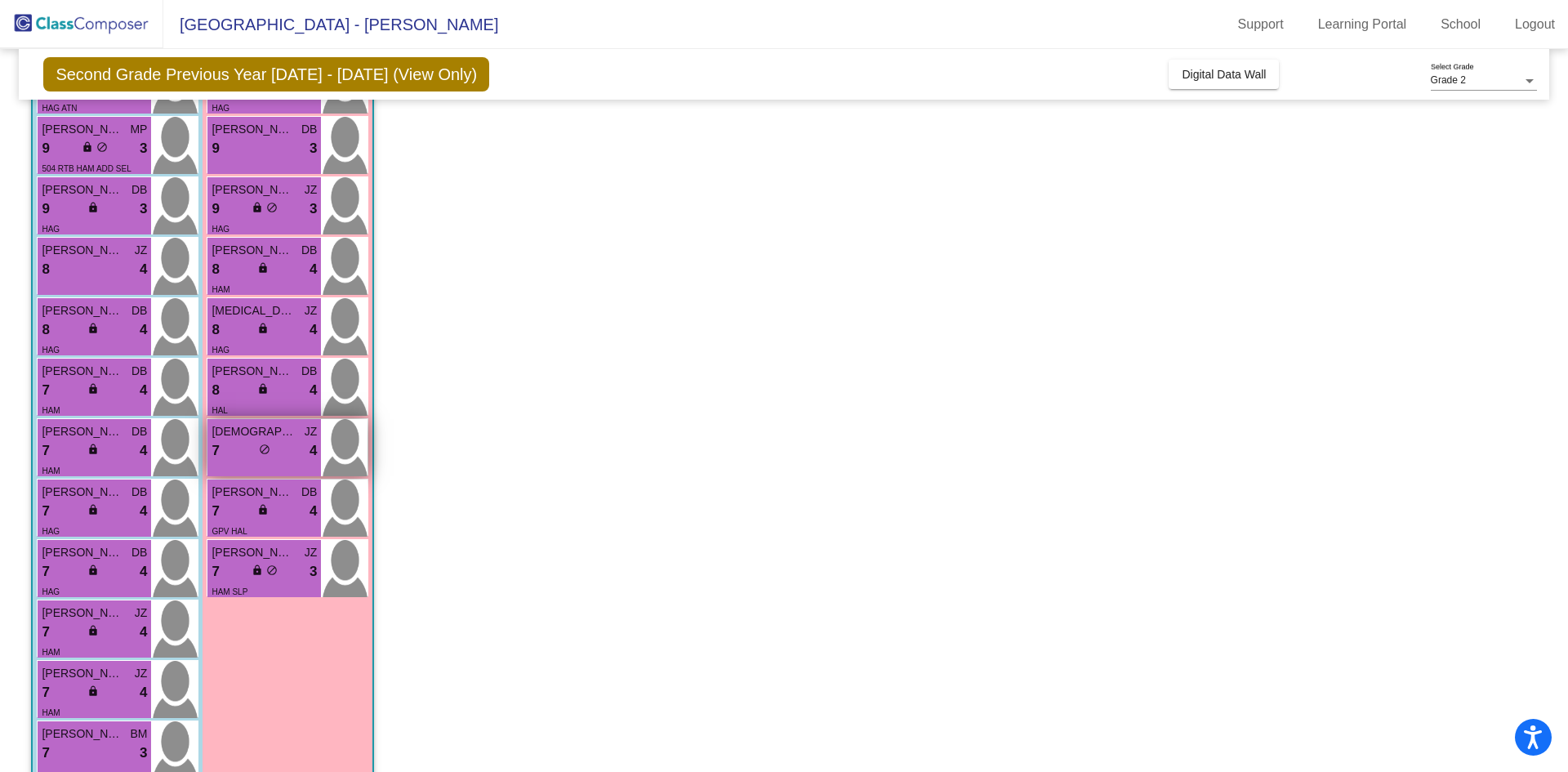
click at [244, 435] on span "[DEMOGRAPHIC_DATA][PERSON_NAME]" at bounding box center [252, 431] width 82 height 17
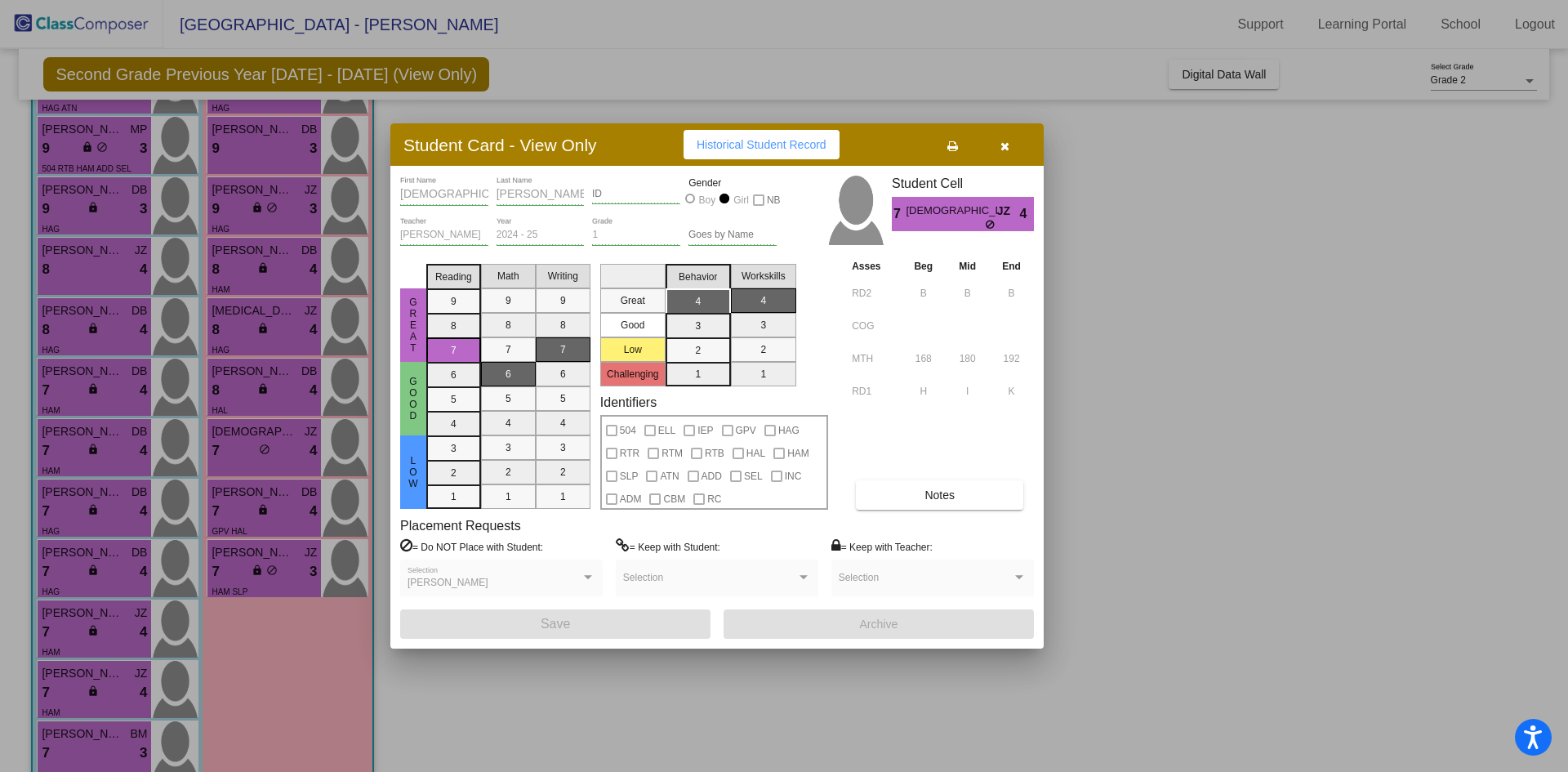
click at [790, 683] on div at bounding box center [784, 386] width 1568 height 772
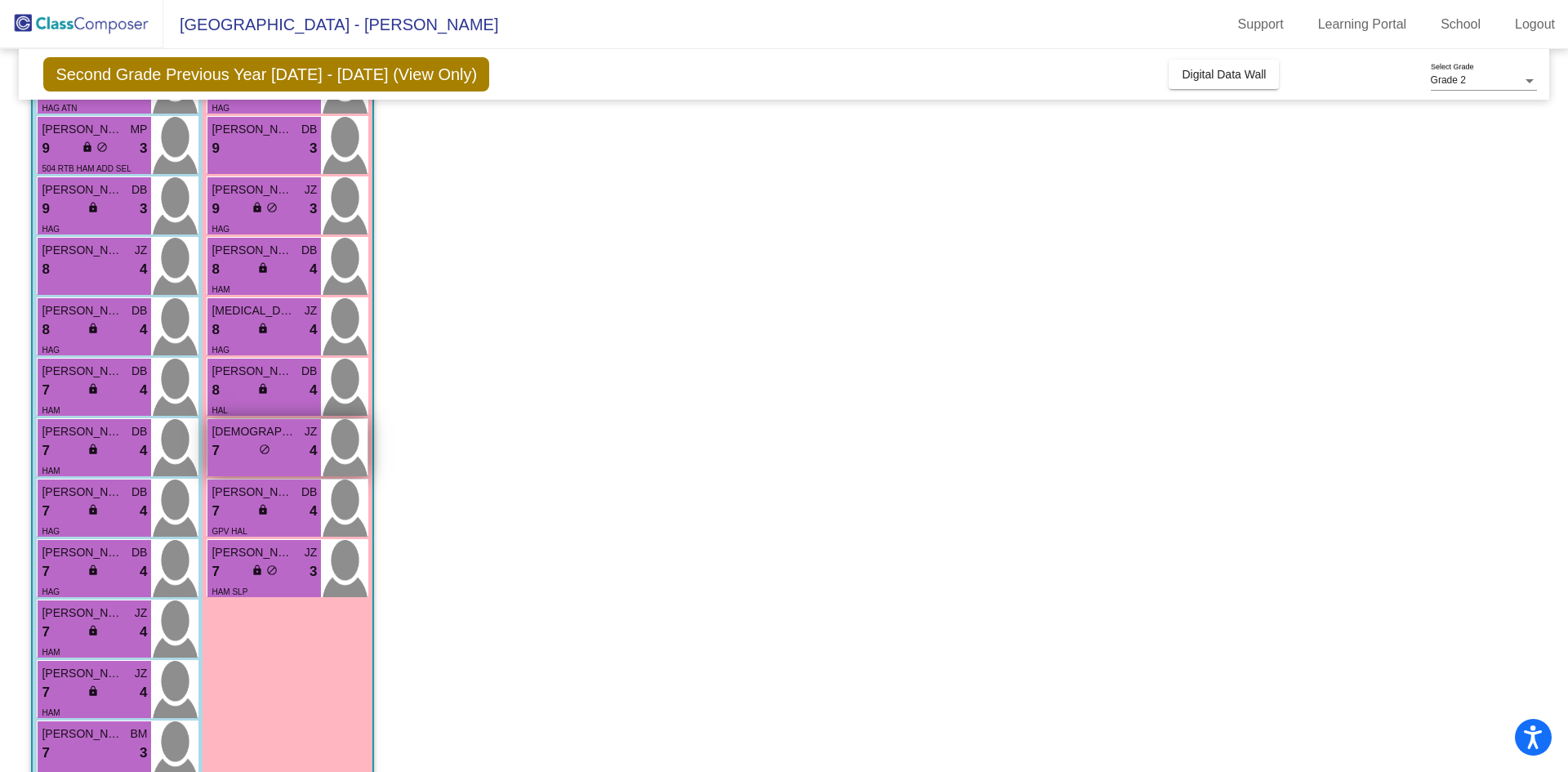
click at [262, 446] on span "do_not_disturb_alt" at bounding box center [264, 449] width 11 height 11
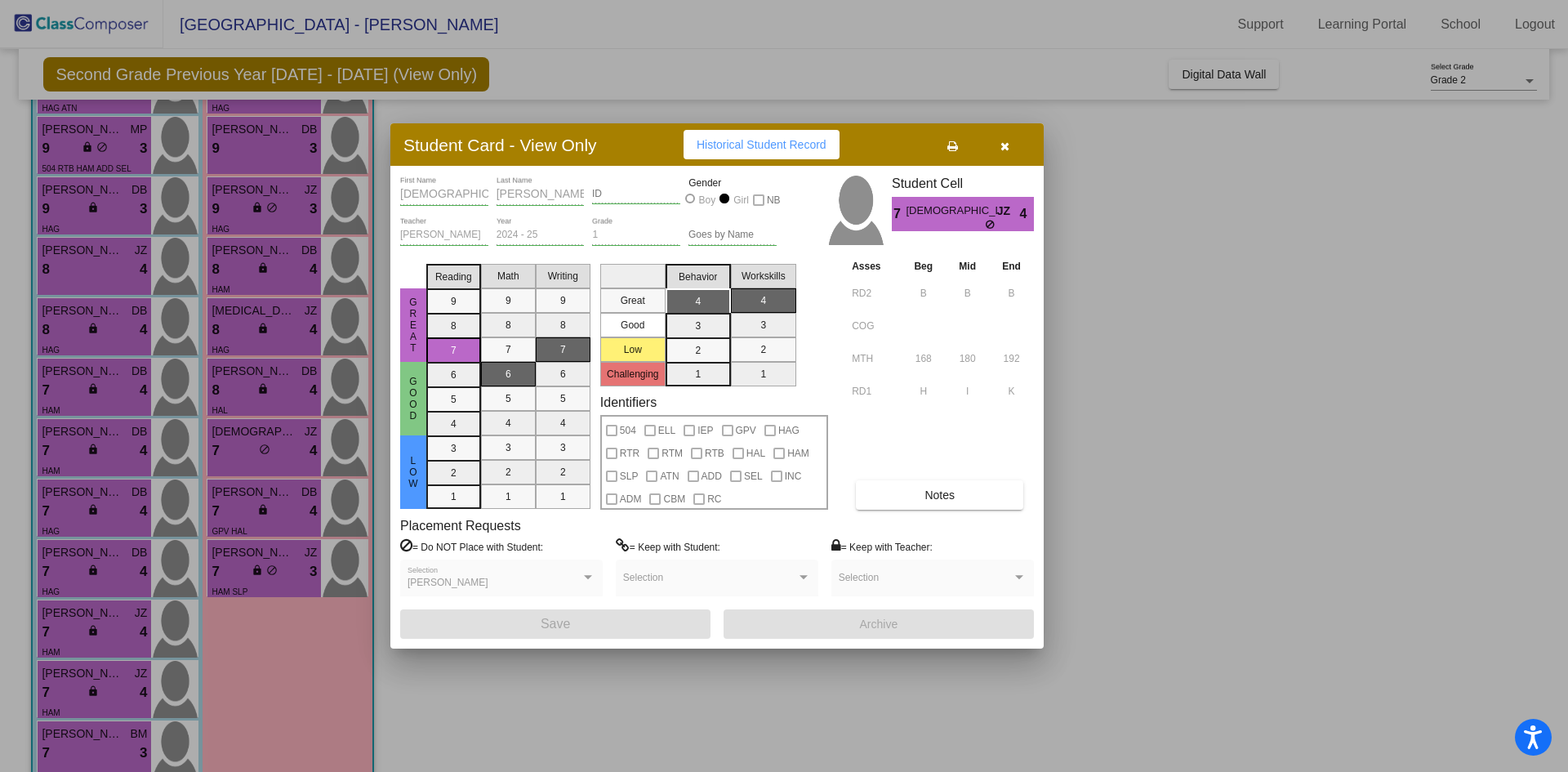
click at [683, 670] on div at bounding box center [784, 386] width 1568 height 772
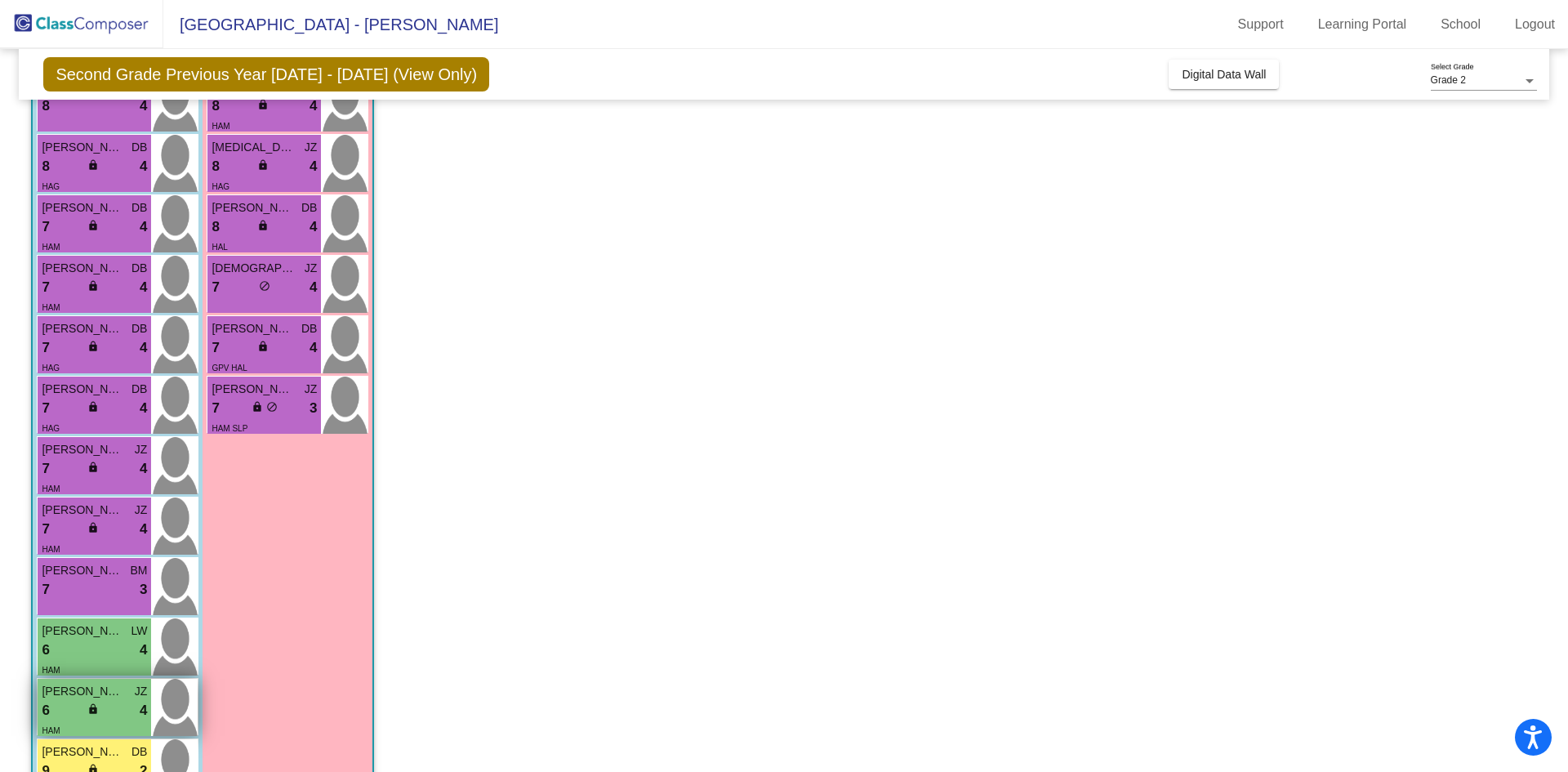
scroll to position [544, 0]
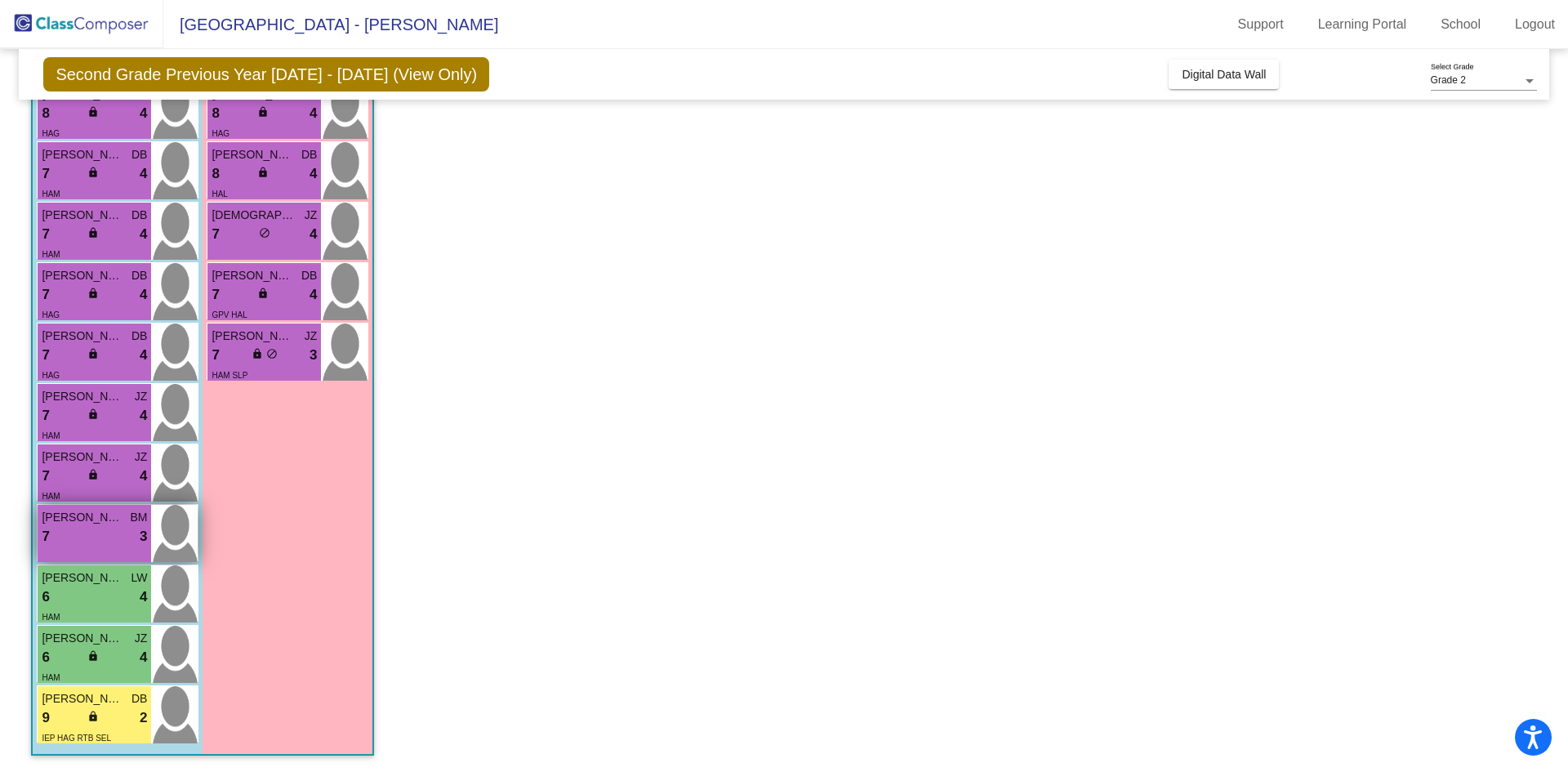
click at [107, 533] on div "7 lock do_not_disturb_alt 3" at bounding box center [94, 537] width 106 height 22
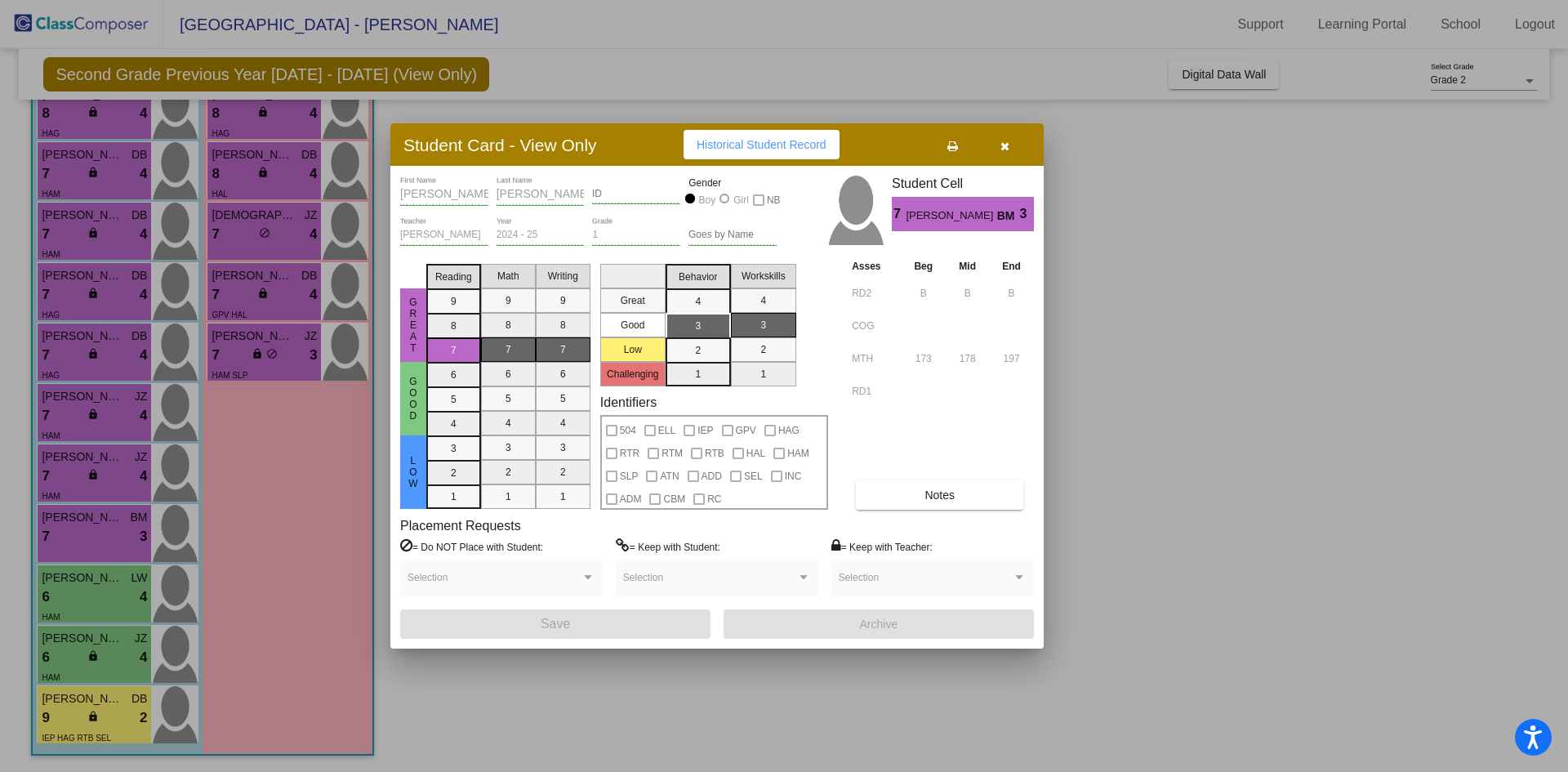
click at [483, 669] on div at bounding box center [784, 386] width 1568 height 772
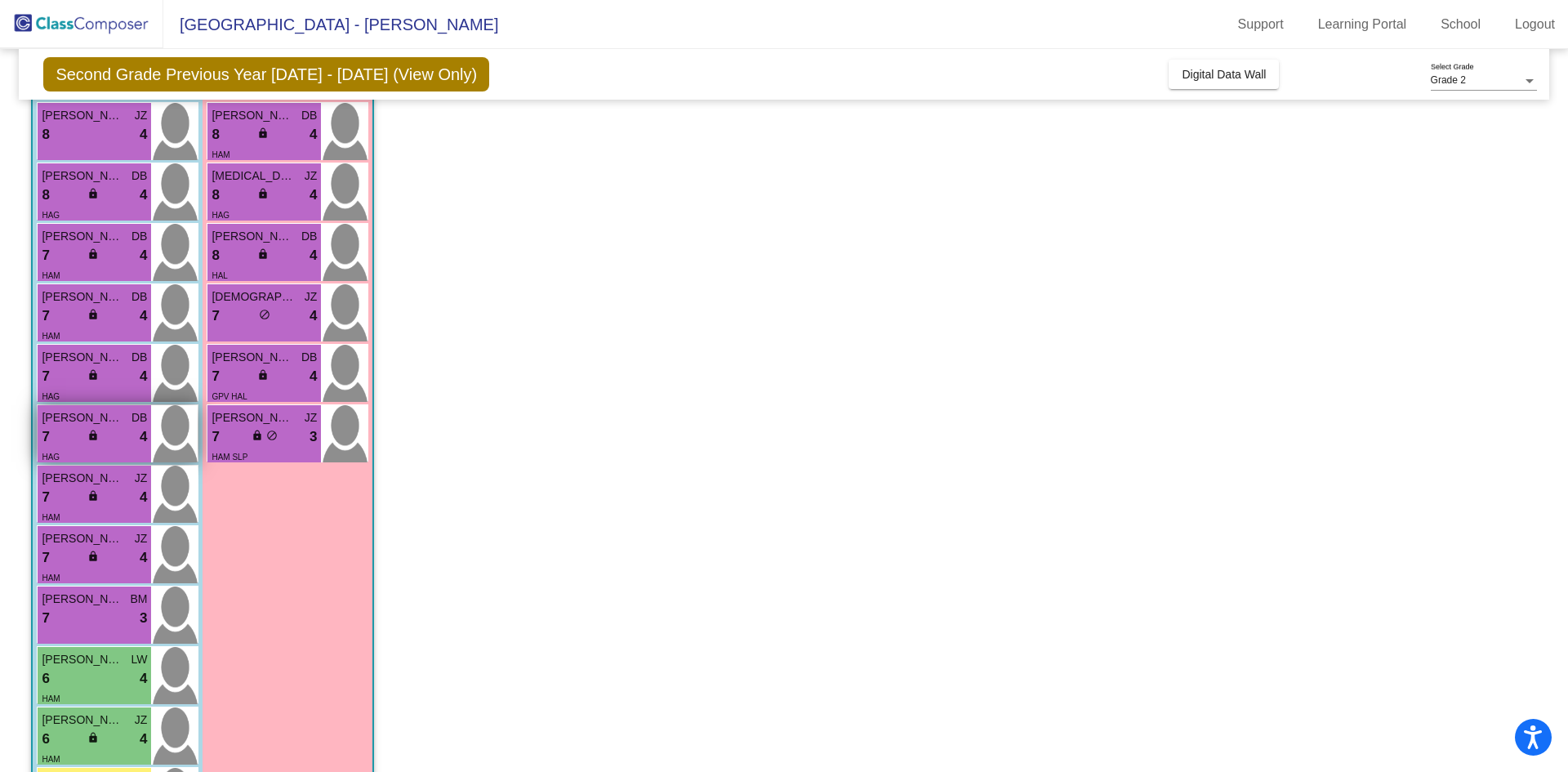
scroll to position [298, 0]
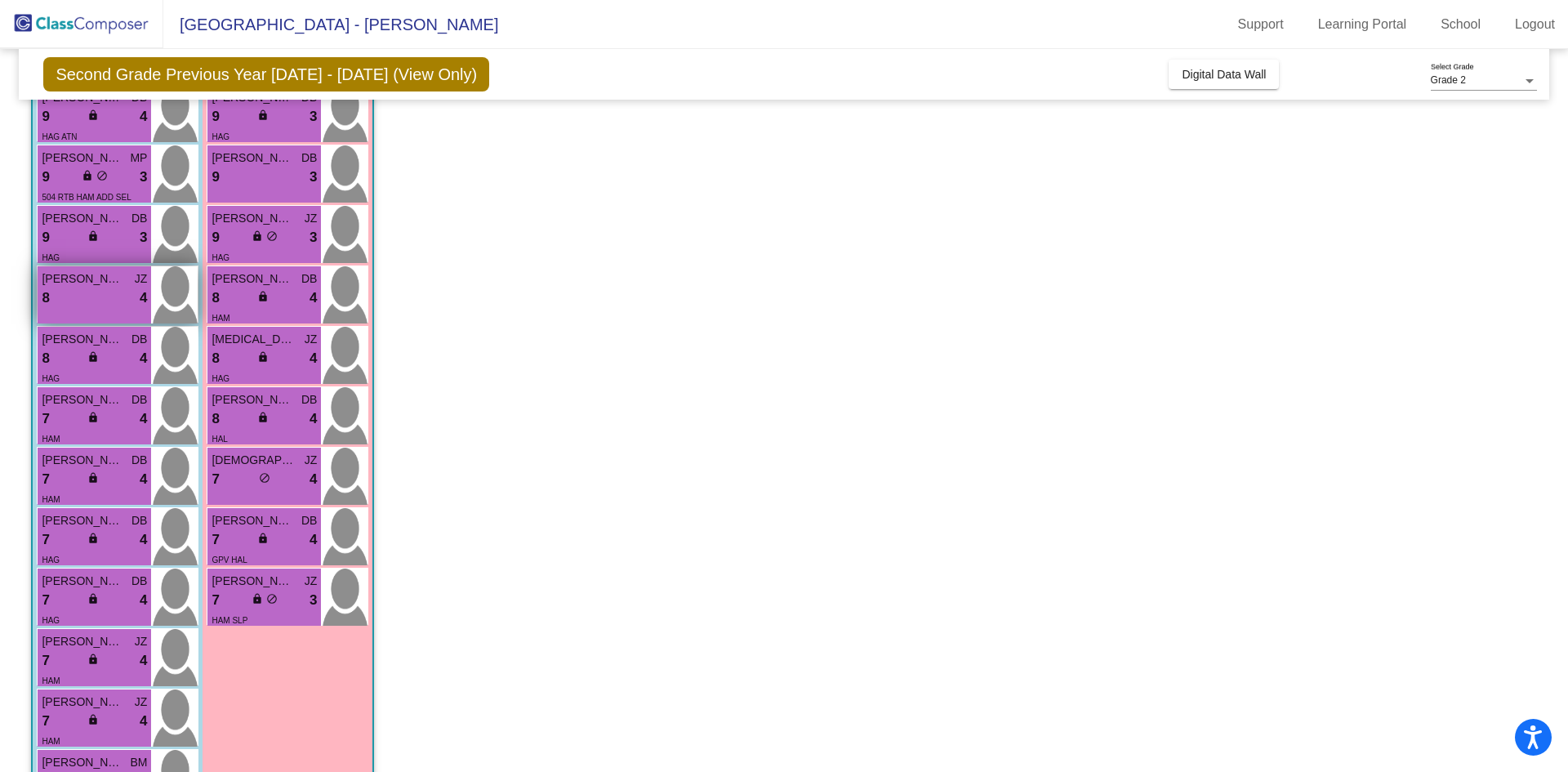
click at [94, 298] on div "8 lock do_not_disturb_alt 4" at bounding box center [94, 298] width 106 height 22
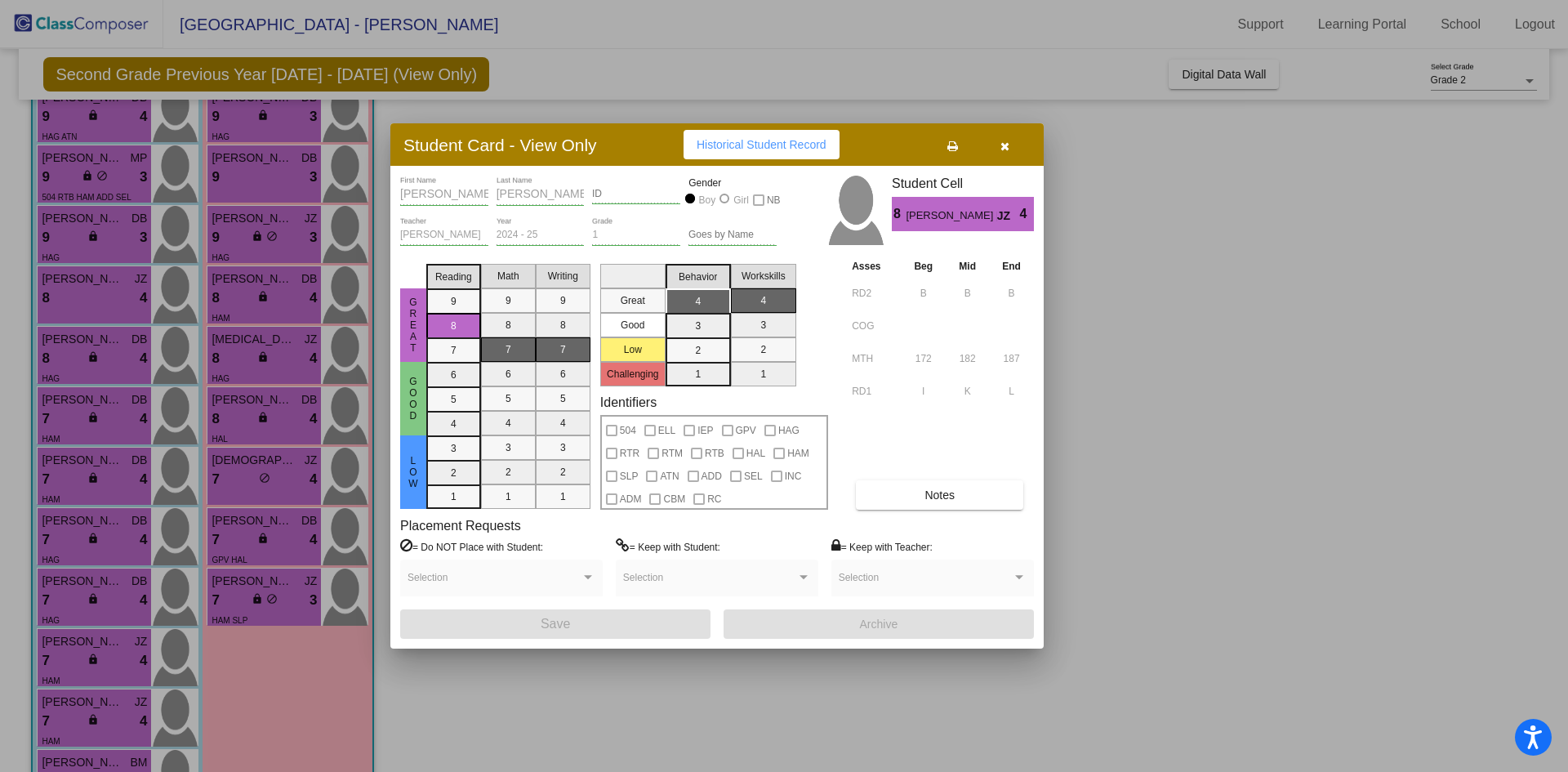
click at [685, 690] on div at bounding box center [784, 386] width 1568 height 772
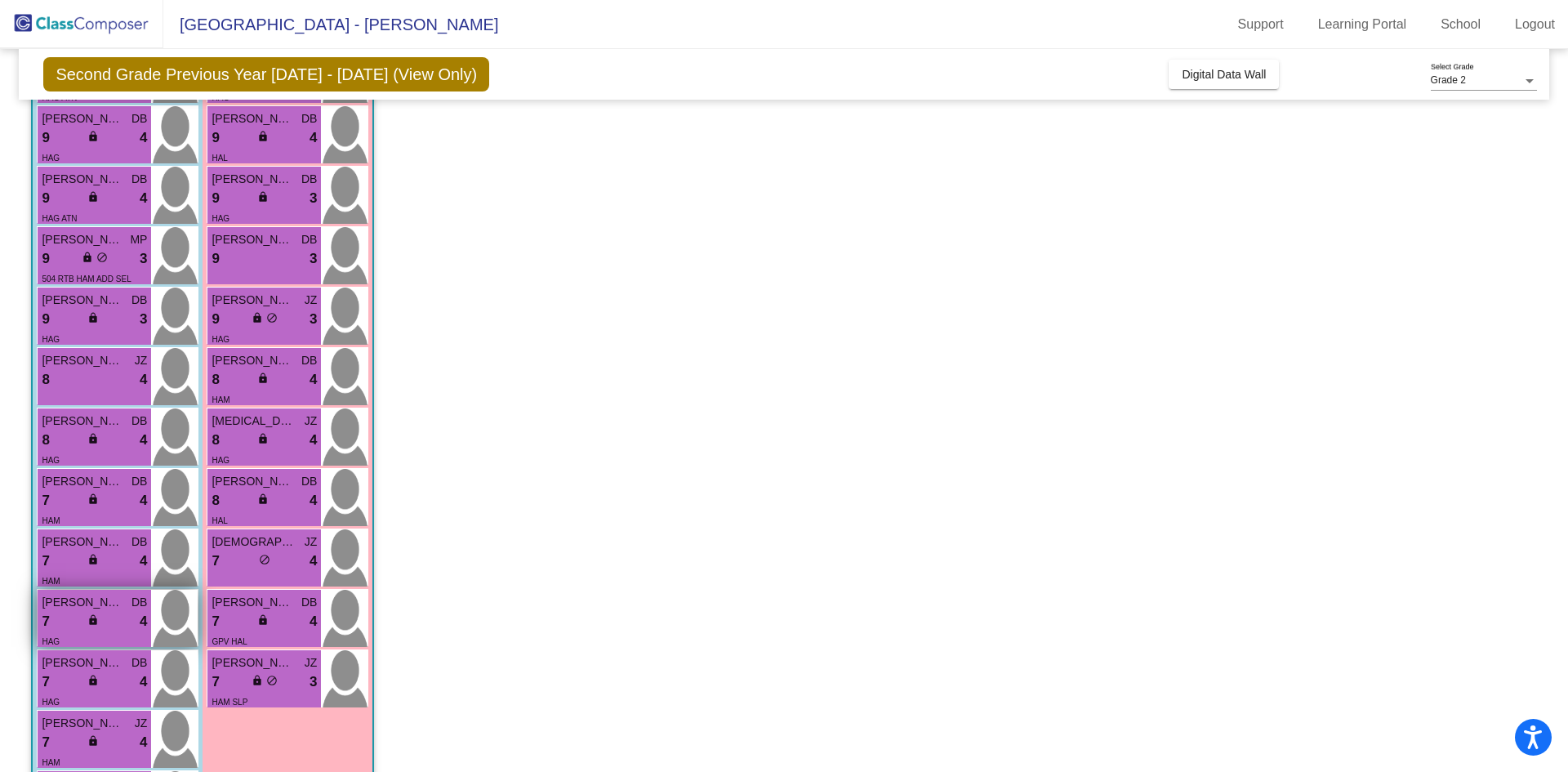
scroll to position [135, 0]
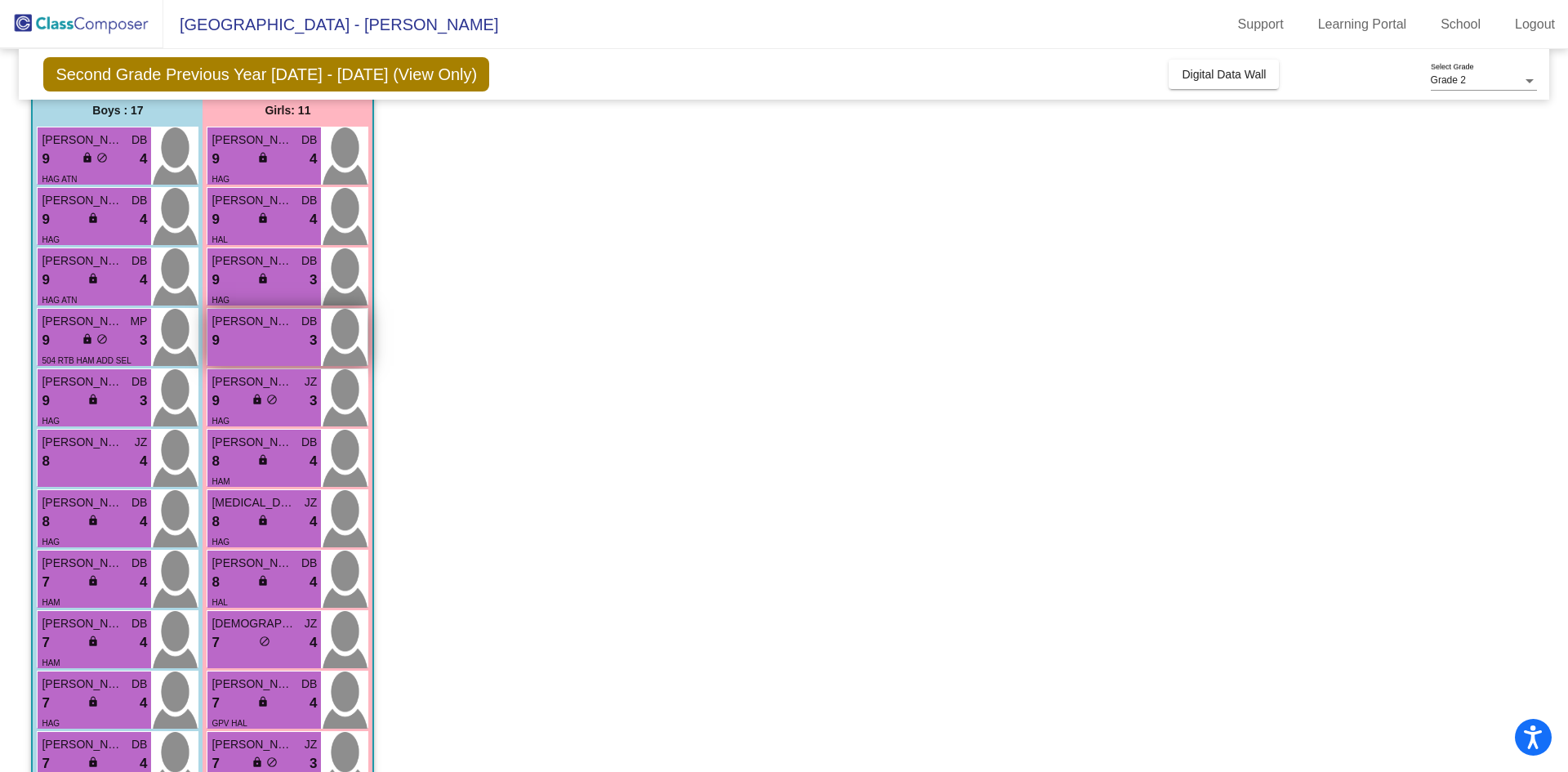
click at [273, 338] on div "9 lock do_not_disturb_alt 3" at bounding box center [264, 341] width 106 height 22
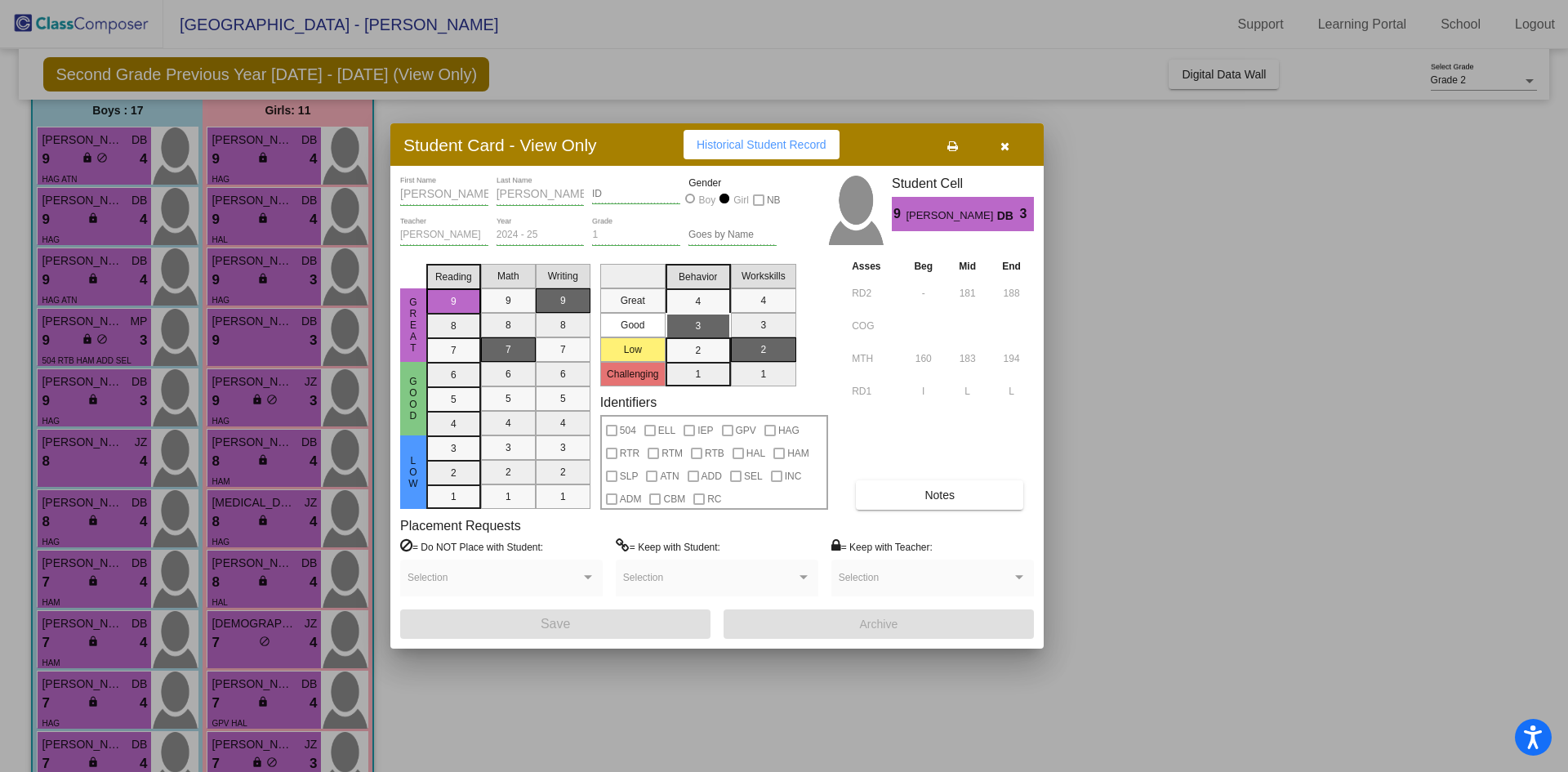
click at [530, 709] on div at bounding box center [784, 386] width 1568 height 772
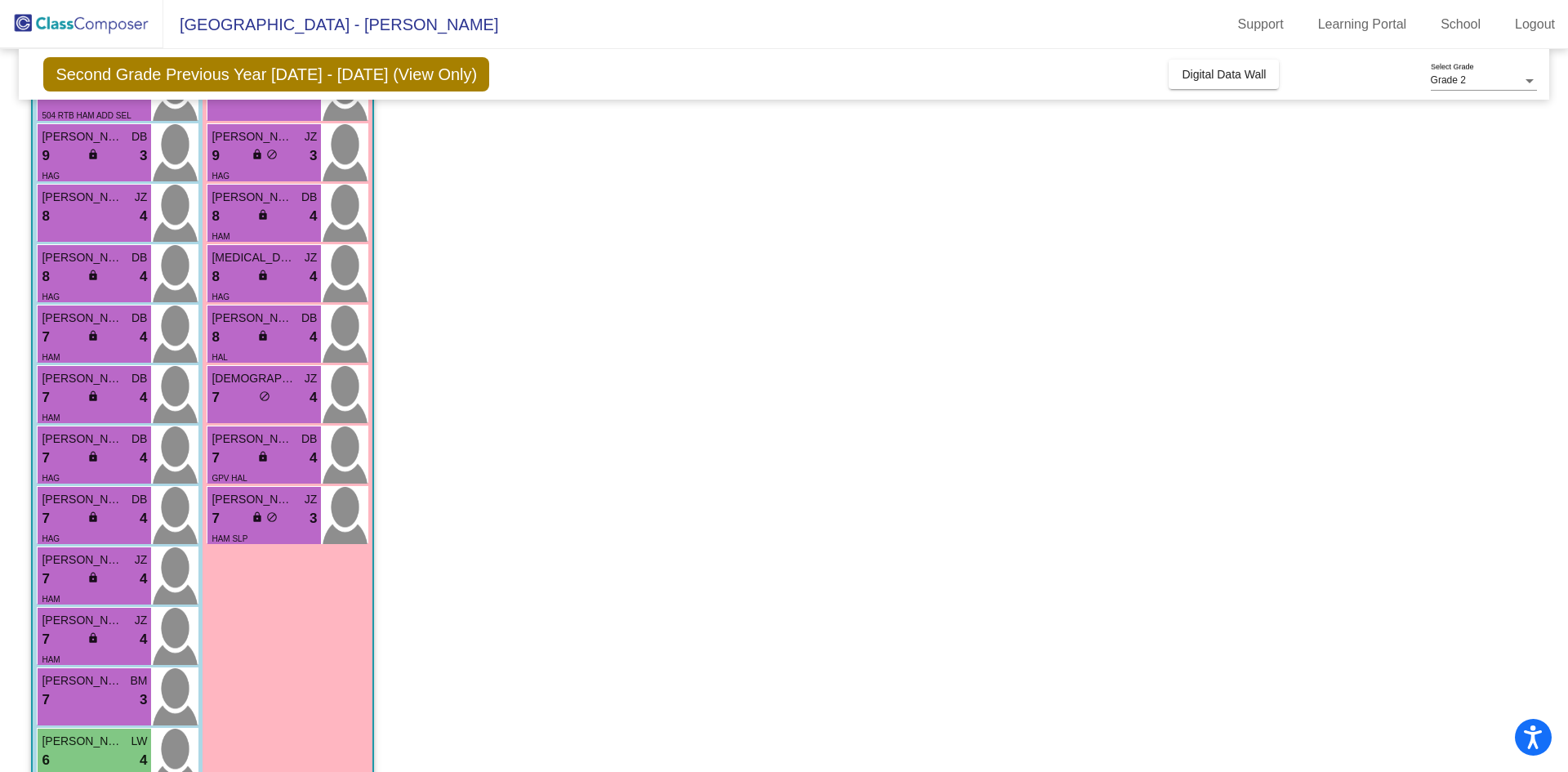
scroll to position [544, 0]
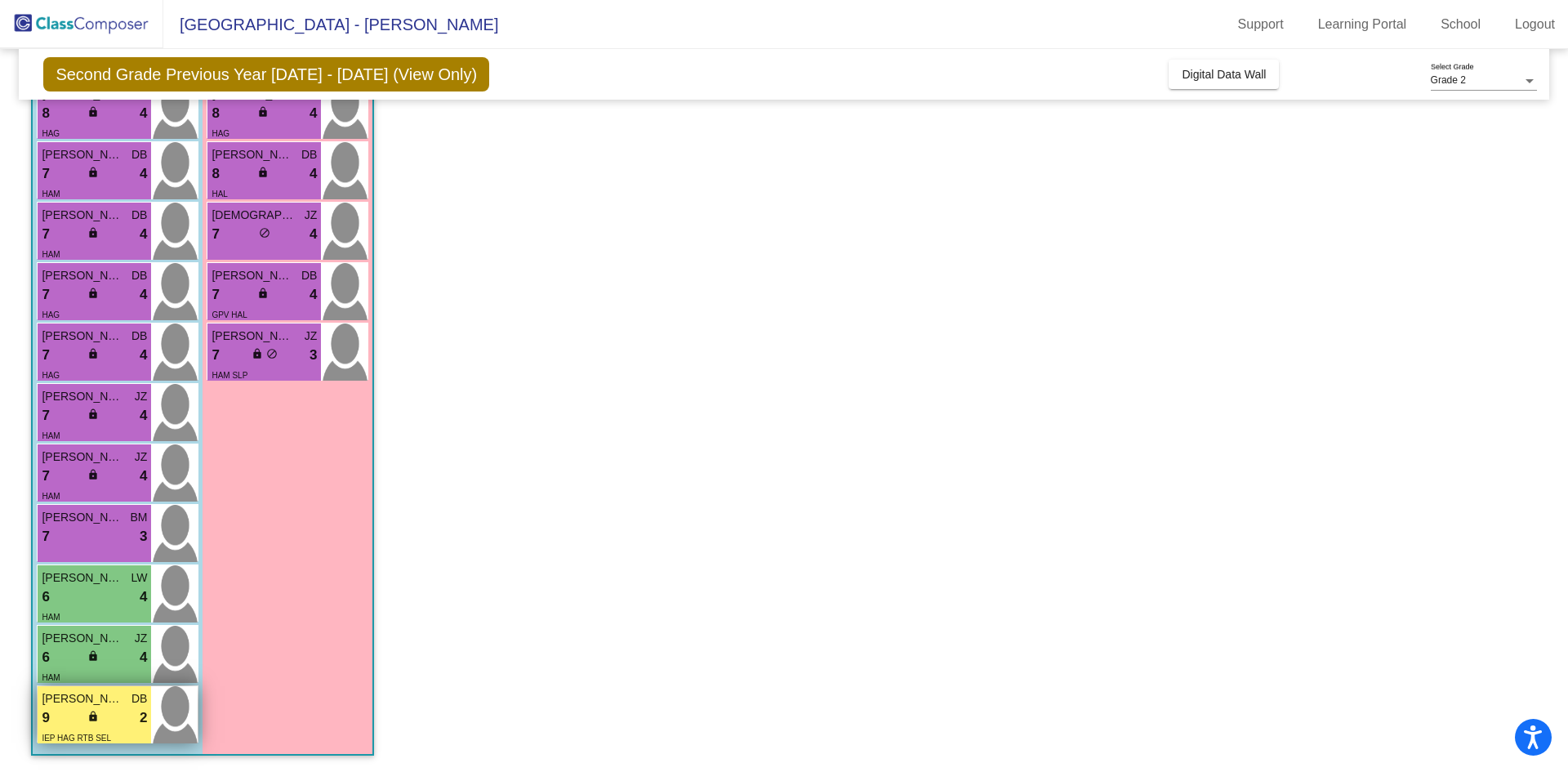
click at [112, 709] on div "9 lock do_not_disturb_alt 2" at bounding box center [94, 718] width 106 height 22
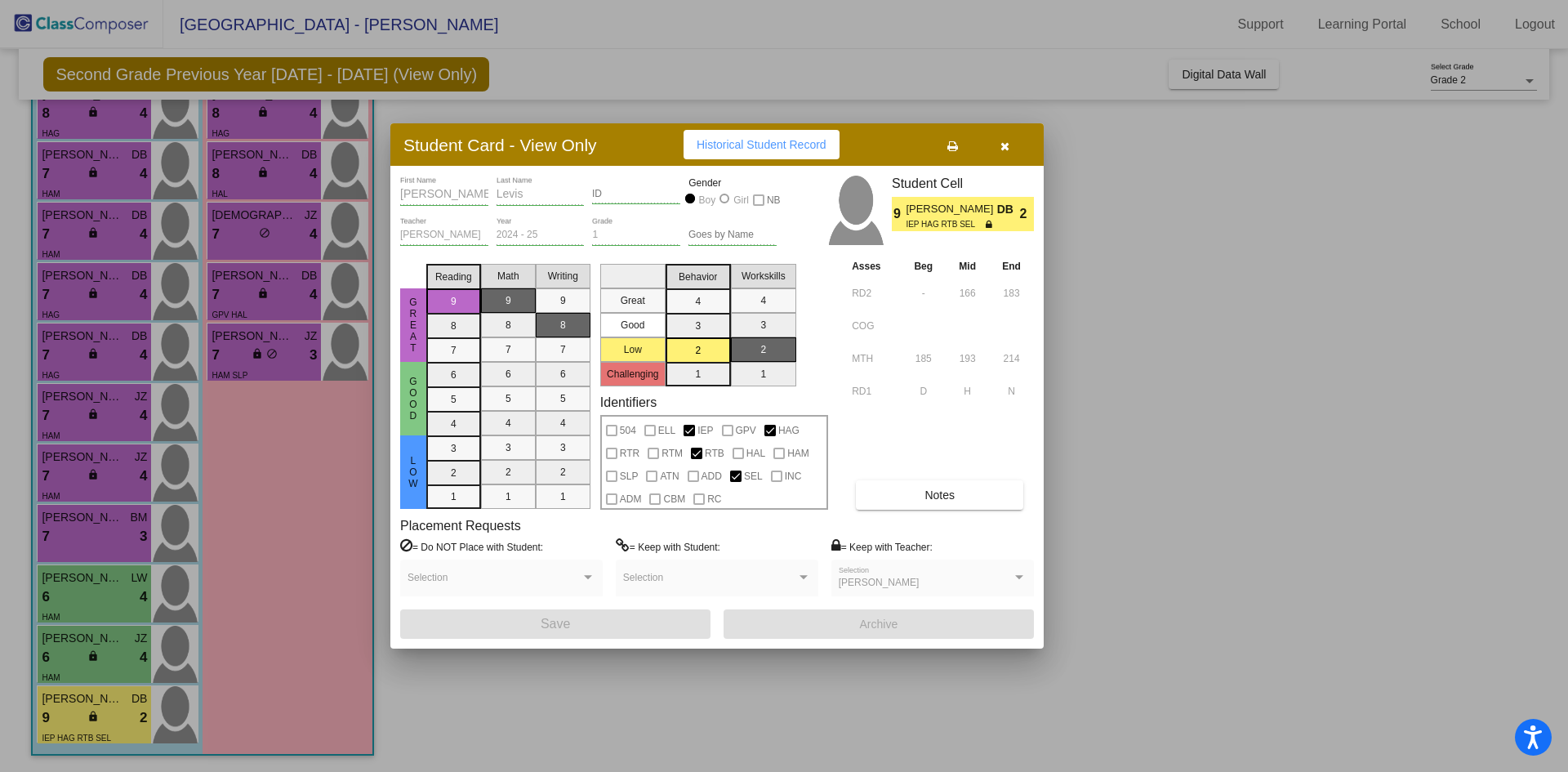
click at [759, 685] on div at bounding box center [784, 386] width 1568 height 772
